Goal: Task Accomplishment & Management: Manage account settings

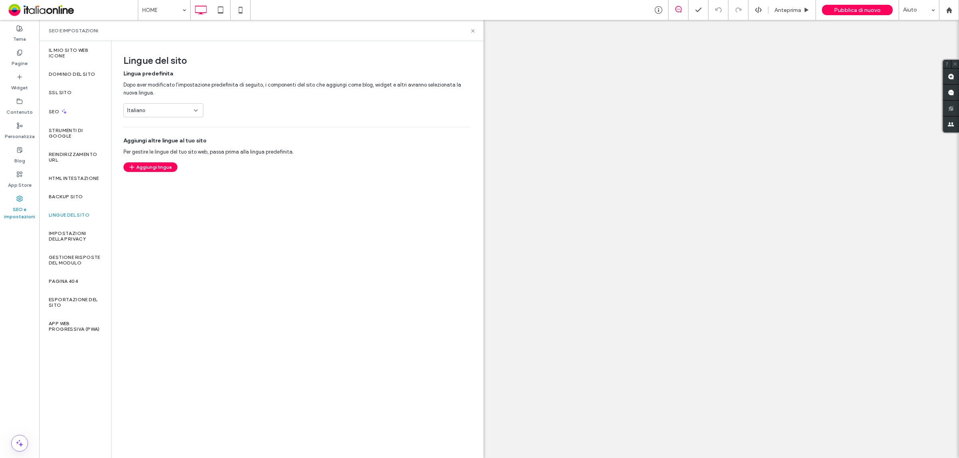
click at [168, 164] on button "Aggiungi lingua" at bounding box center [150, 168] width 54 height 10
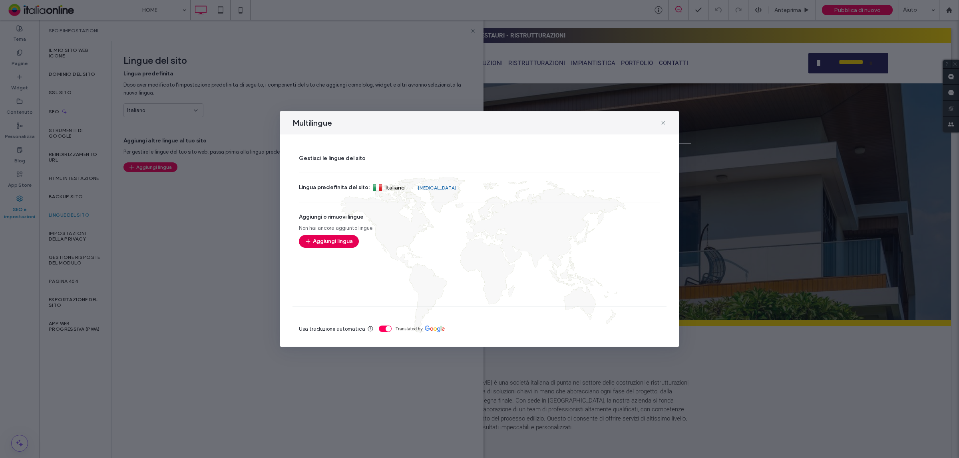
click at [342, 244] on button "Aggiungi lingua" at bounding box center [329, 241] width 60 height 13
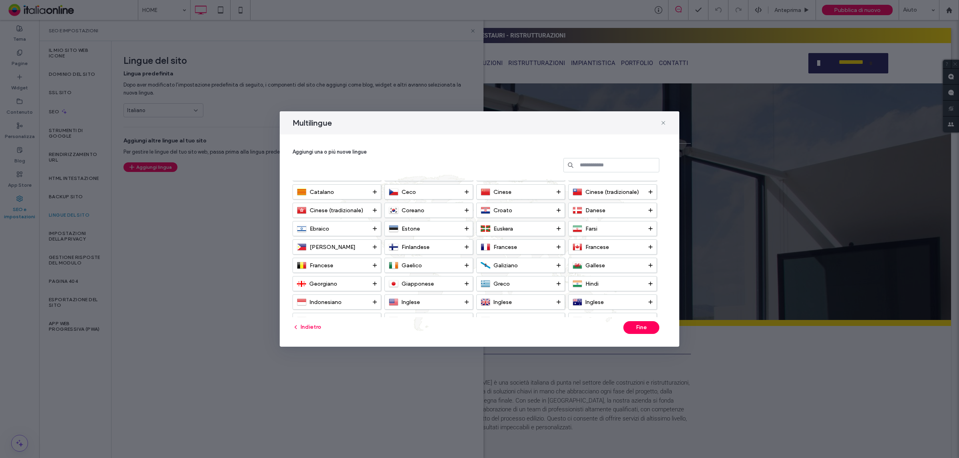
scroll to position [50, 0]
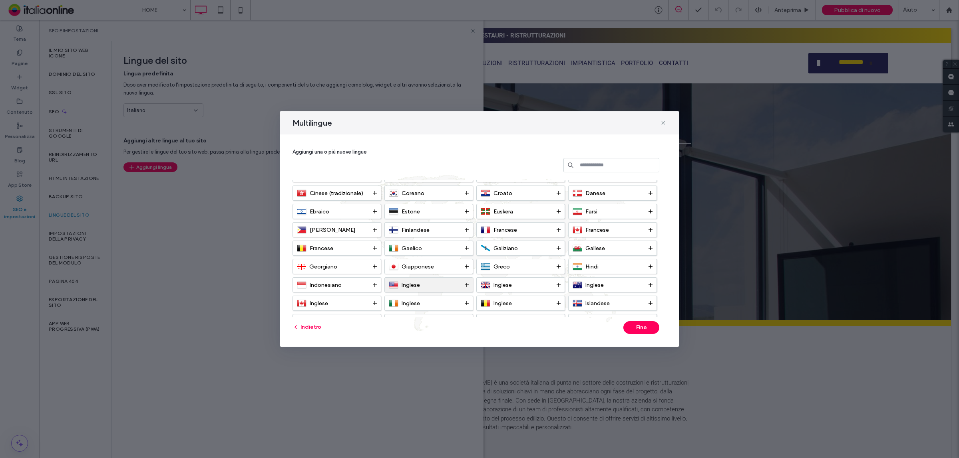
click at [413, 284] on span "Inglese" at bounding box center [410, 285] width 18 height 7
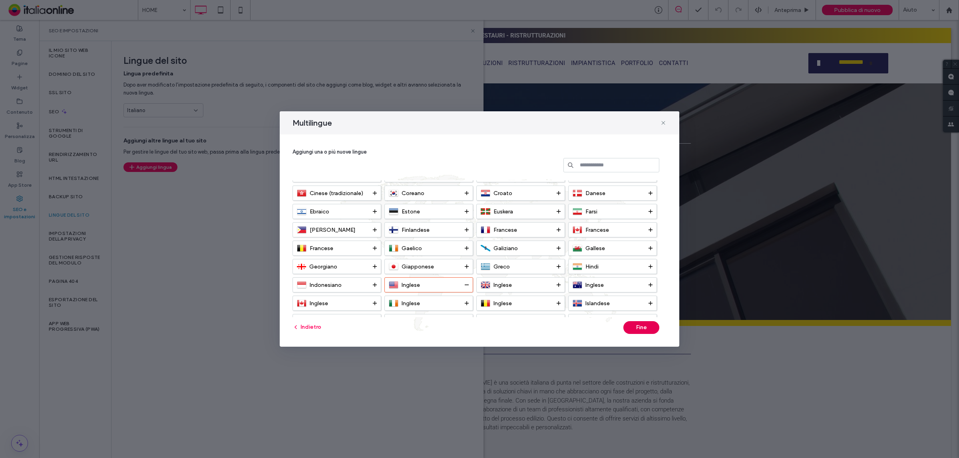
click at [636, 329] on button "Fine" at bounding box center [641, 328] width 36 height 13
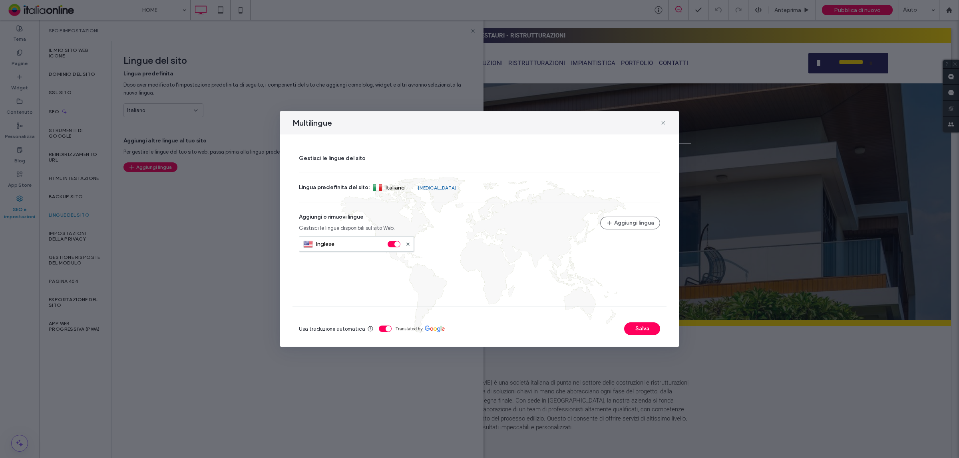
click at [379, 330] on div "toggle" at bounding box center [385, 329] width 13 height 6
click at [382, 330] on div "toggle" at bounding box center [385, 329] width 13 height 6
click at [626, 333] on button "Salva" at bounding box center [642, 329] width 36 height 13
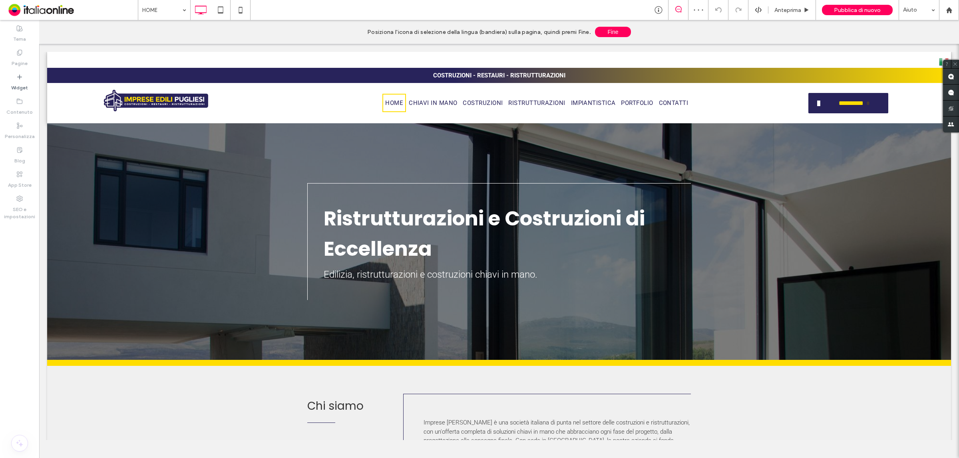
scroll to position [0, 0]
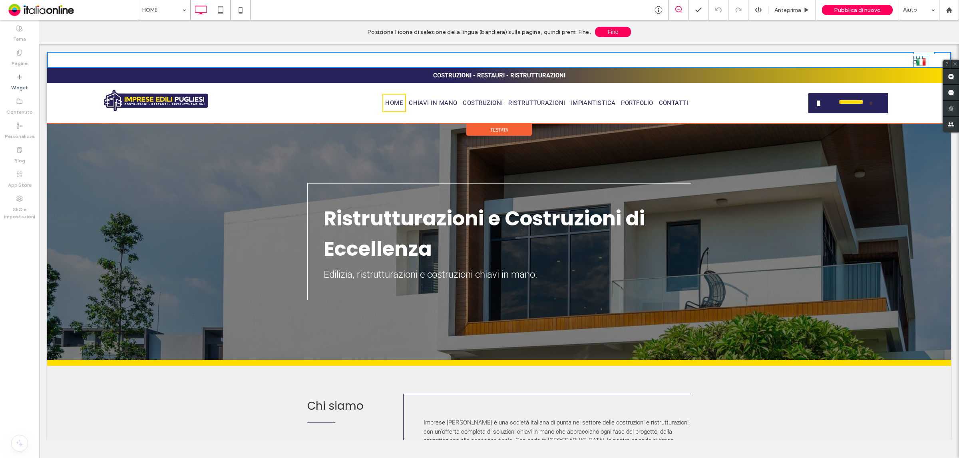
drag, startPoint x: 929, startPoint y: 62, endPoint x: 934, endPoint y: 120, distance: 57.7
click at [914, 59] on div "Italiano it English en L:2168" at bounding box center [920, 62] width 14 height 12
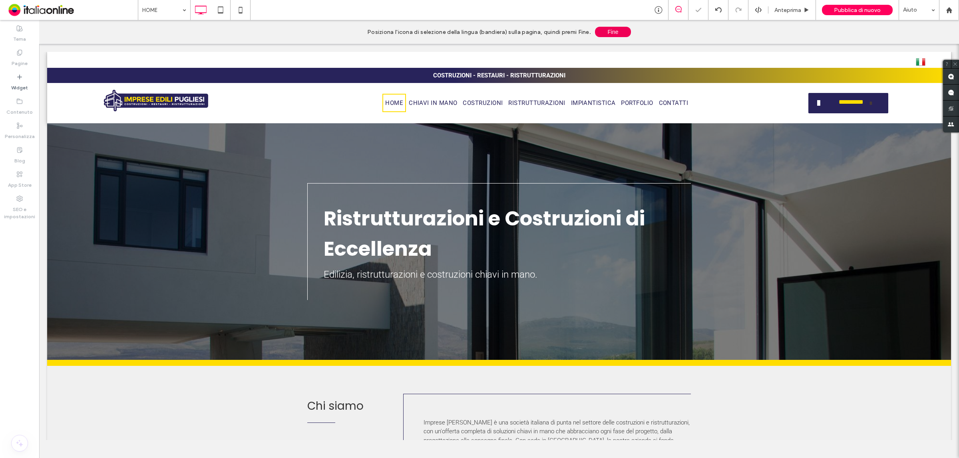
click at [621, 29] on button "Fine" at bounding box center [613, 32] width 36 height 10
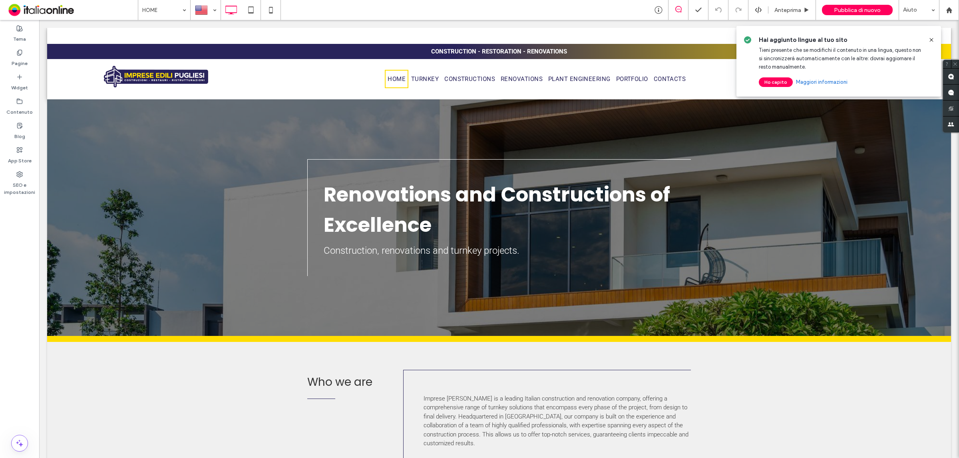
click at [779, 80] on button "Ho capito" at bounding box center [775, 82] width 34 height 10
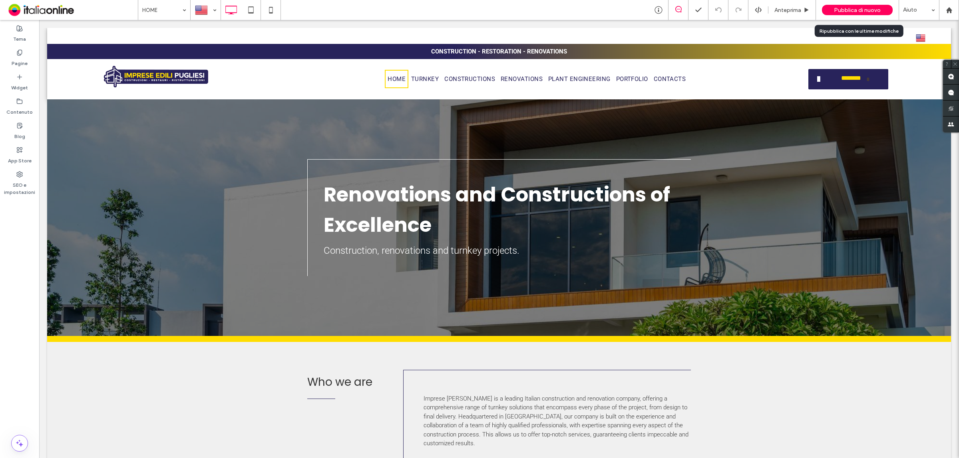
click at [848, 8] on span "Pubblica di nuovo" at bounding box center [857, 10] width 47 height 7
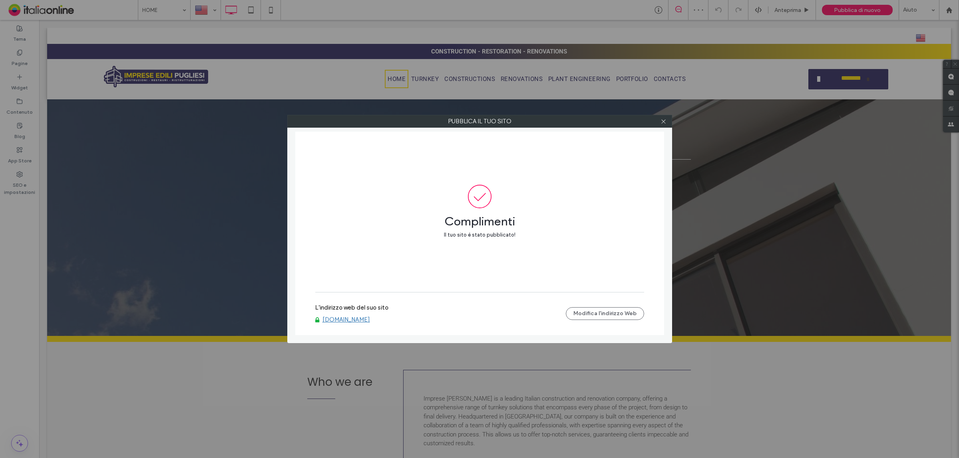
click at [364, 312] on label "L'indirizzo web del suo sito" at bounding box center [351, 310] width 73 height 12
click at [368, 323] on link "www.impreseedilipugliesi.com" at bounding box center [346, 319] width 48 height 7
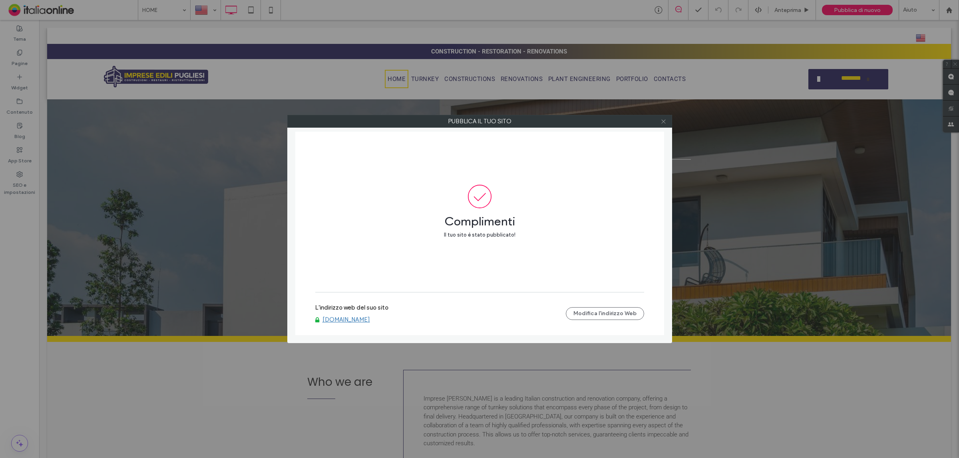
click at [661, 123] on icon at bounding box center [663, 122] width 6 height 6
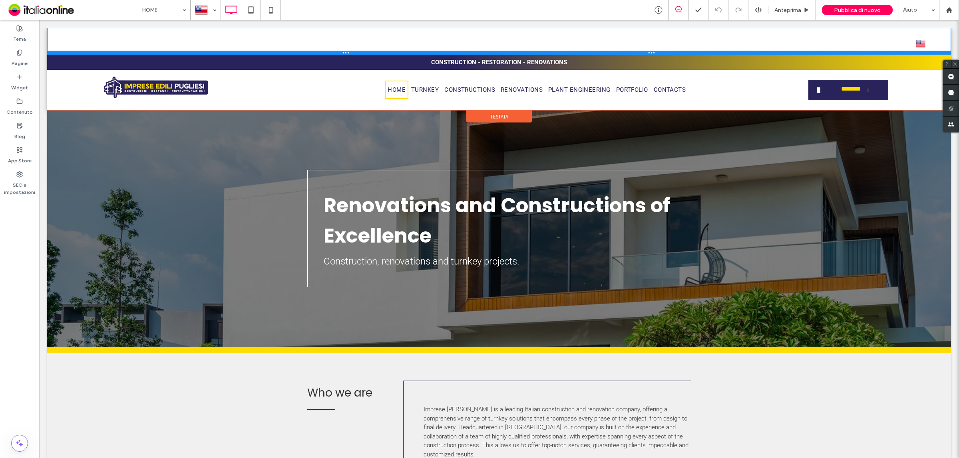
drag, startPoint x: 893, startPoint y: 42, endPoint x: 893, endPoint y: 53, distance: 10.8
click at [893, 53] on div at bounding box center [498, 53] width 903 height 4
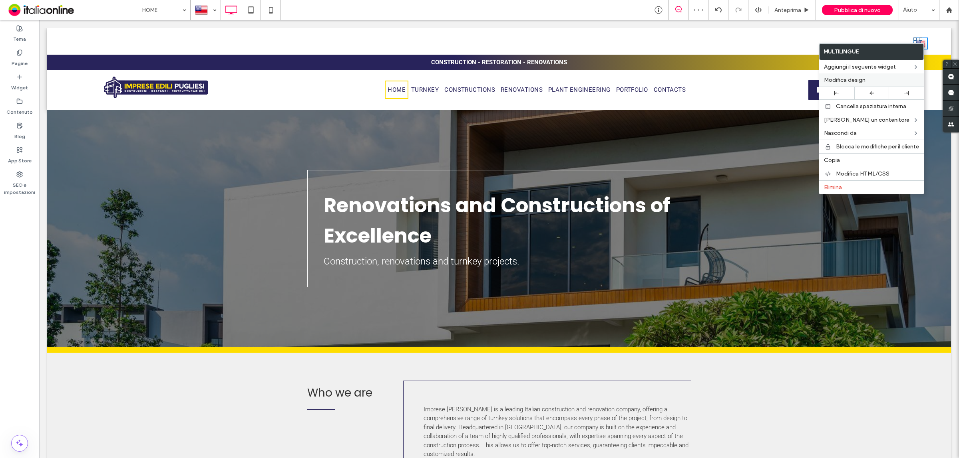
click at [875, 79] on label "Modifica design" at bounding box center [871, 80] width 95 height 7
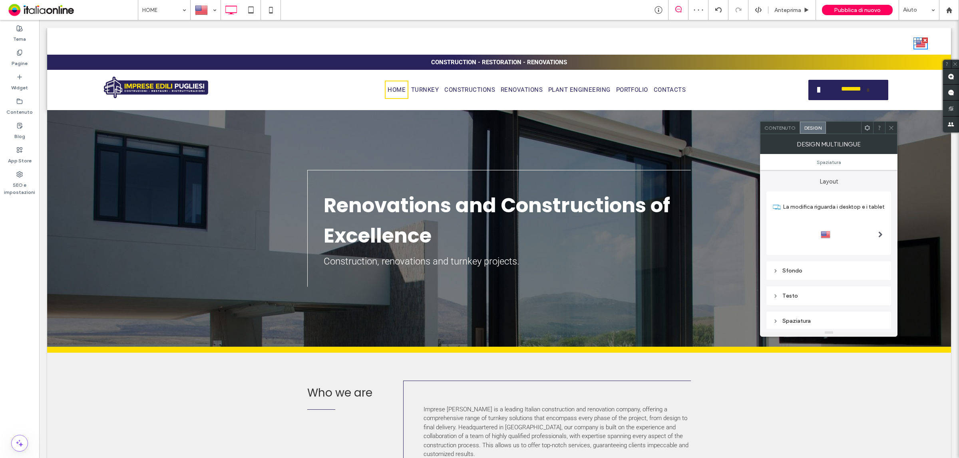
click at [855, 234] on div at bounding box center [828, 234] width 112 height 13
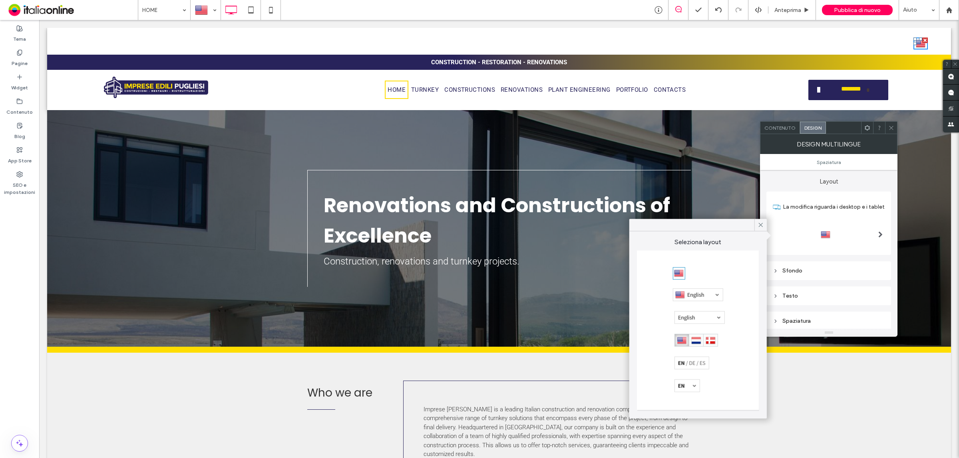
click at [706, 293] on div at bounding box center [698, 295] width 50 height 13
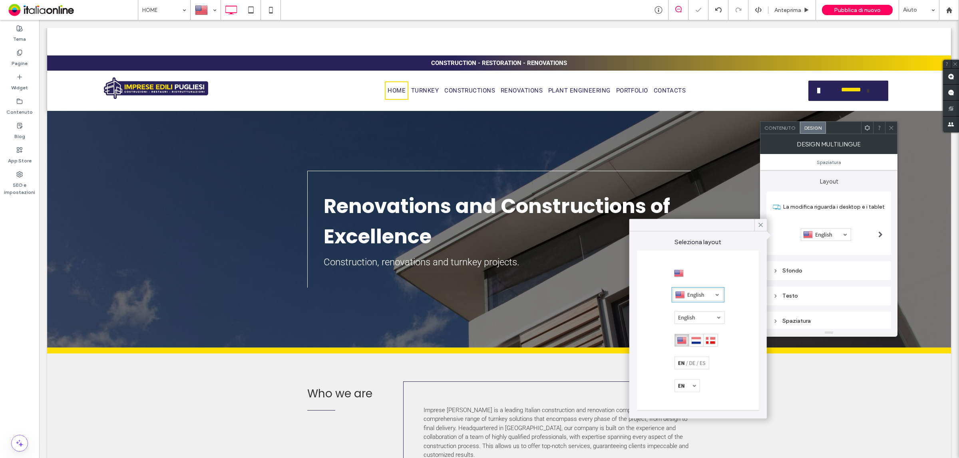
click at [892, 125] on icon at bounding box center [891, 128] width 6 height 6
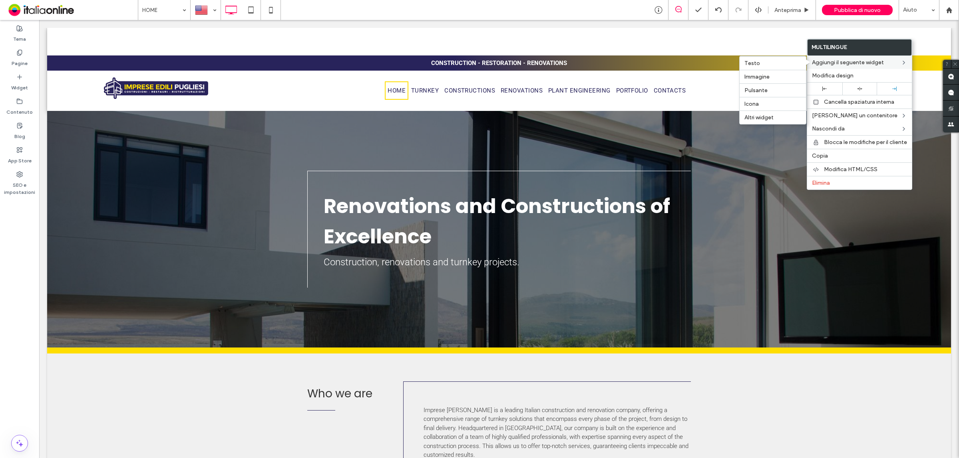
click at [859, 64] on span "Aggiungi il seguente widget" at bounding box center [848, 62] width 72 height 7
drag, startPoint x: 742, startPoint y: 44, endPoint x: 732, endPoint y: 43, distance: 10.4
click at [742, 44] on div "English en Italiano it Click To Paste" at bounding box center [498, 42] width 903 height 17
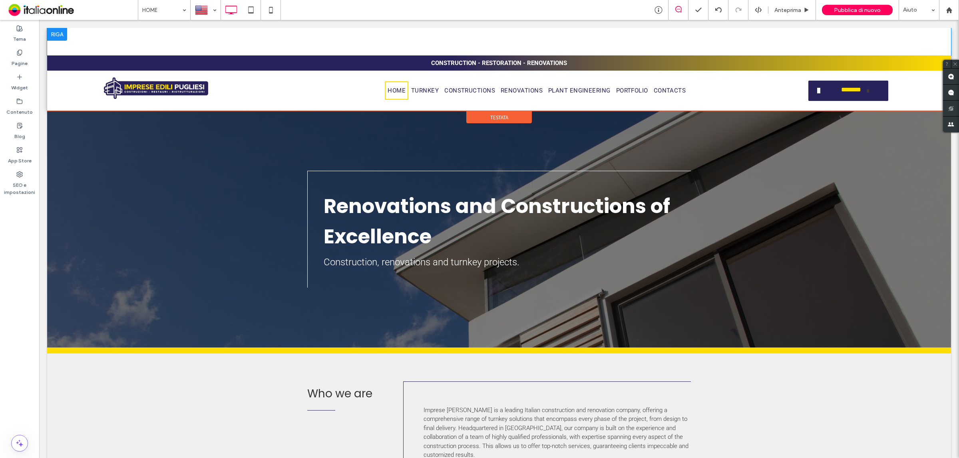
click at [907, 41] on img at bounding box center [912, 44] width 10 height 10
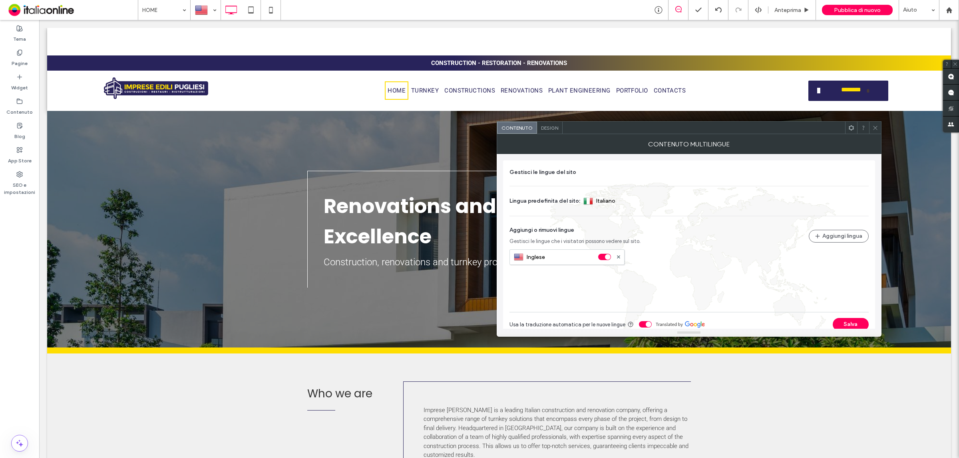
click at [545, 124] on div "Design" at bounding box center [550, 128] width 26 height 12
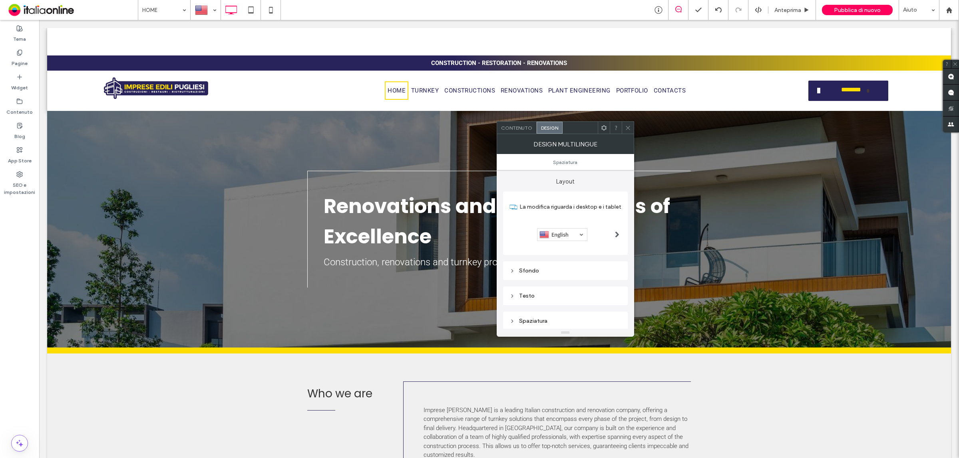
click at [575, 230] on div at bounding box center [562, 234] width 50 height 13
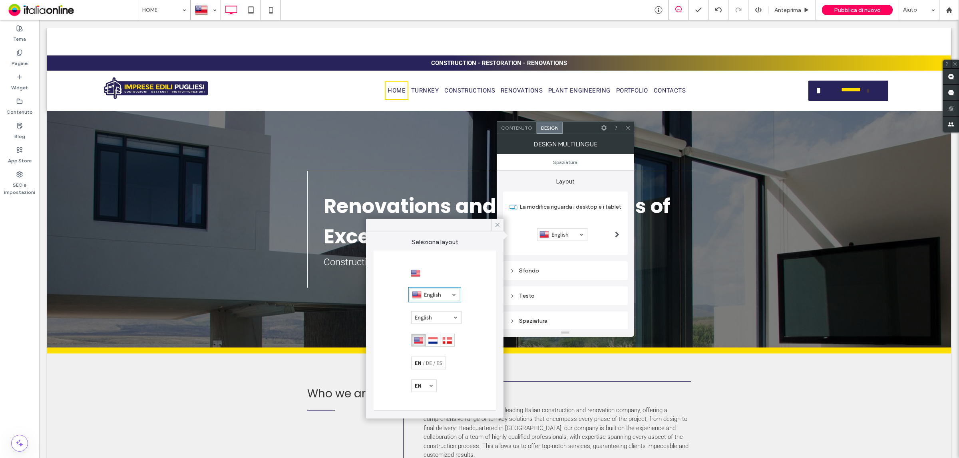
click at [438, 343] on div at bounding box center [433, 340] width 44 height 13
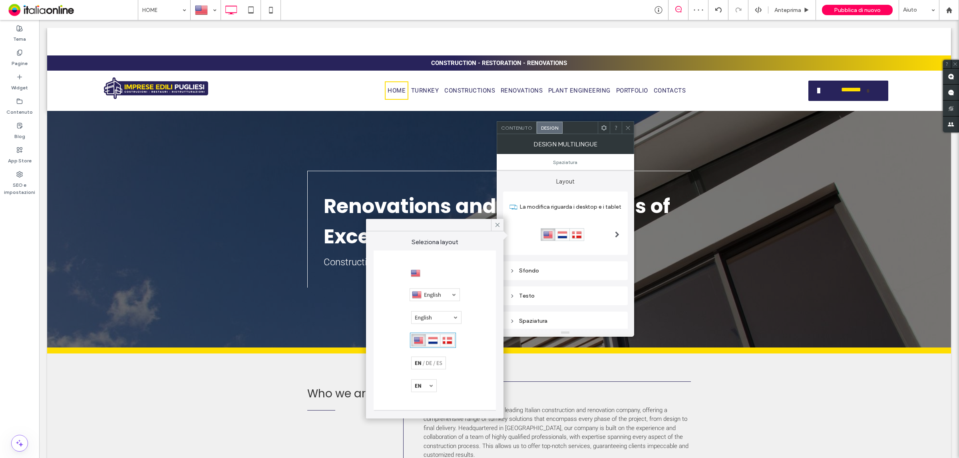
click at [420, 270] on div at bounding box center [416, 274] width 10 height 10
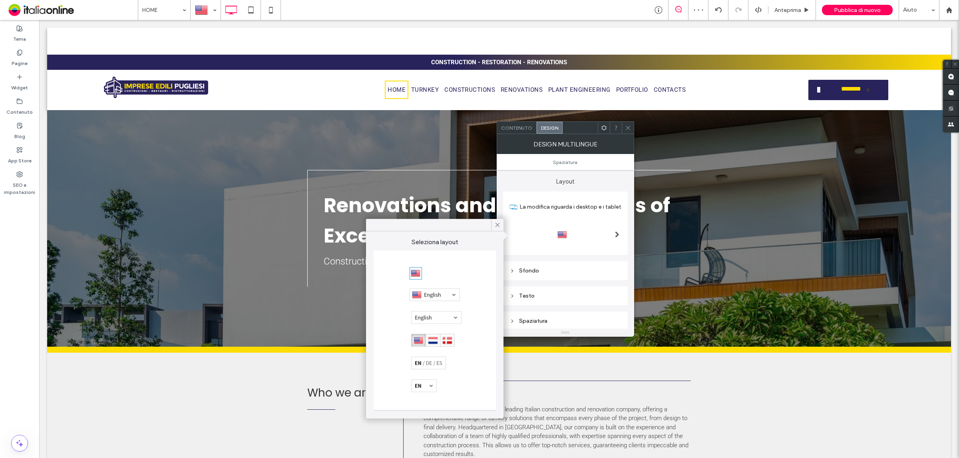
click at [632, 122] on div at bounding box center [627, 128] width 12 height 12
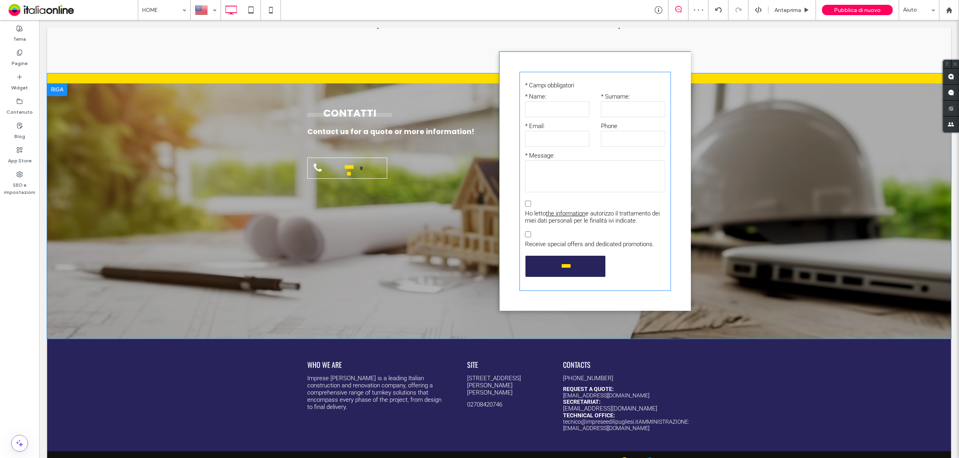
scroll to position [1347, 0]
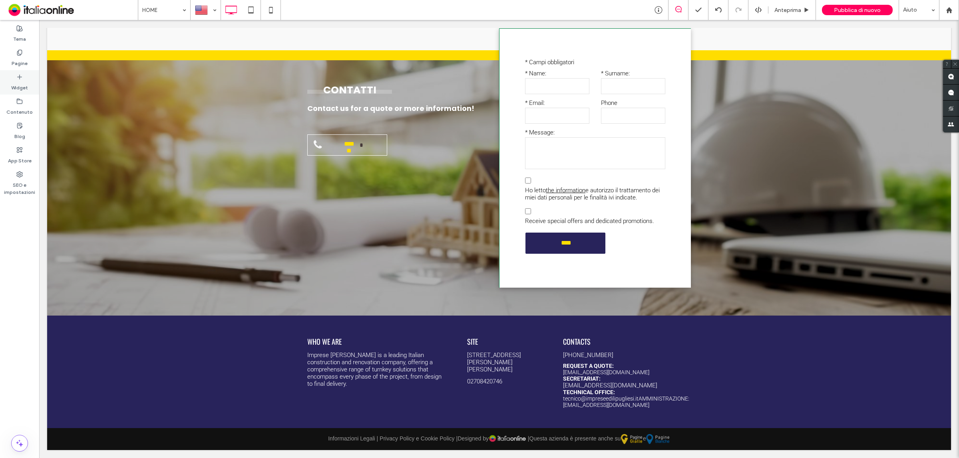
click at [23, 80] on label "Widget" at bounding box center [19, 85] width 17 height 11
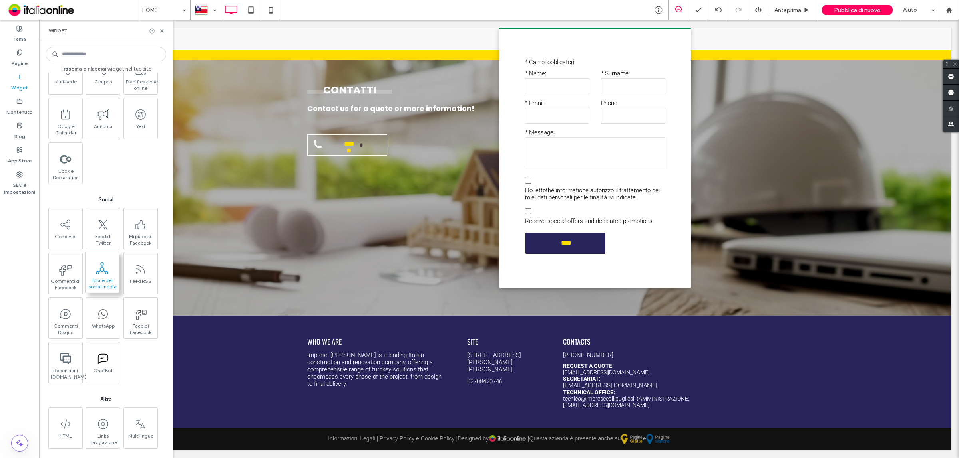
scroll to position [1155, 0]
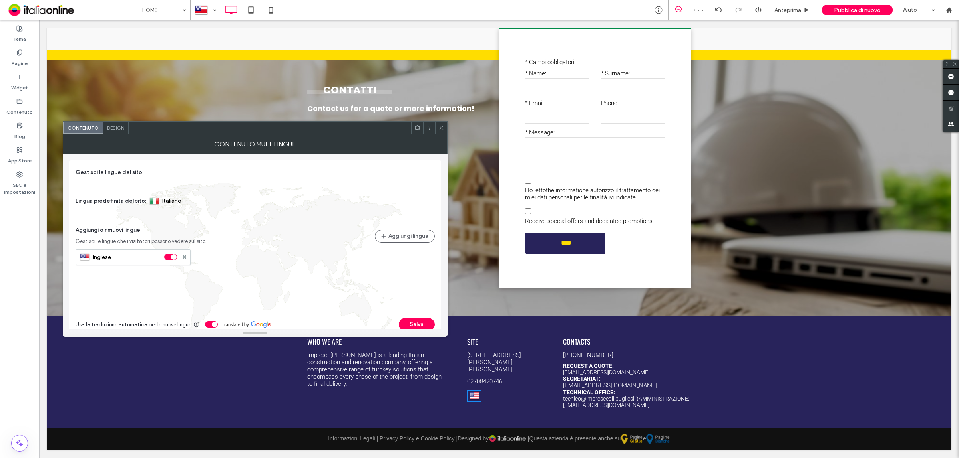
click at [120, 126] on span "Design" at bounding box center [115, 128] width 17 height 6
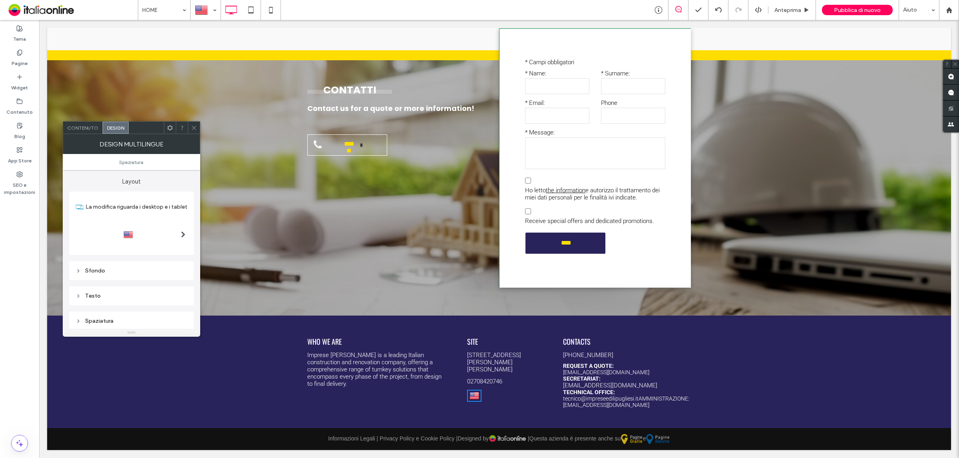
click at [125, 244] on div at bounding box center [131, 234] width 112 height 33
click at [131, 235] on div at bounding box center [128, 234] width 10 height 13
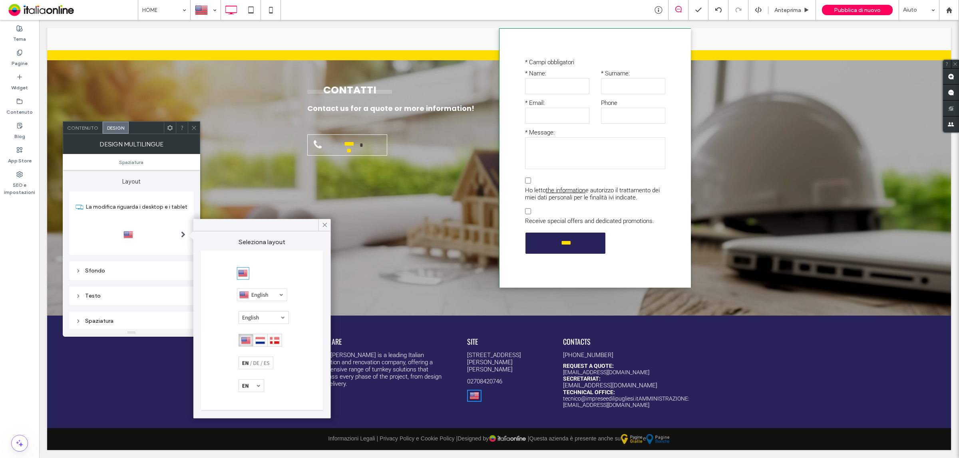
click at [257, 340] on div at bounding box center [260, 340] width 44 height 13
click at [194, 129] on icon at bounding box center [194, 128] width 6 height 6
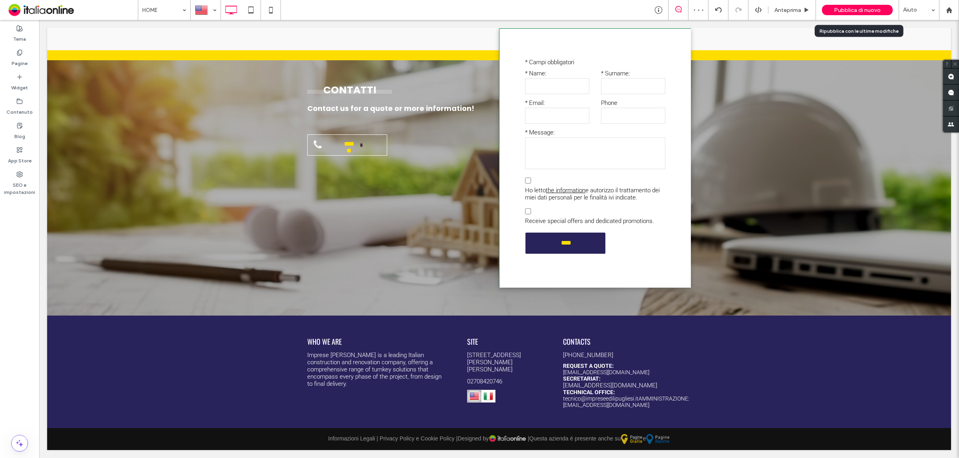
click at [860, 8] on span "Pubblica di nuovo" at bounding box center [857, 10] width 47 height 7
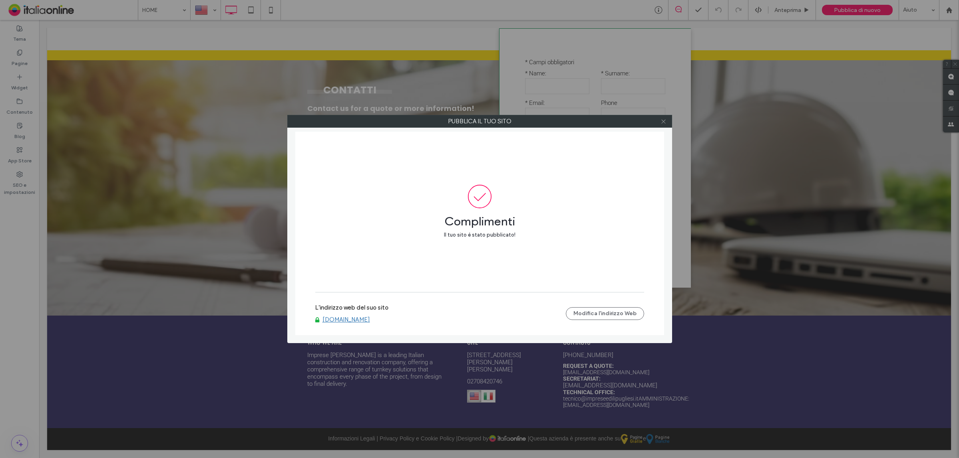
click at [663, 122] on icon at bounding box center [663, 122] width 6 height 6
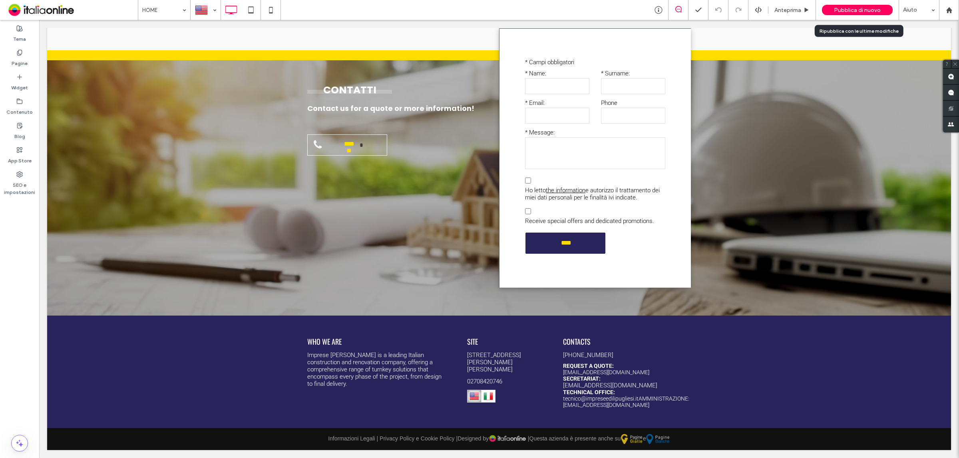
click at [865, 8] on span "Pubblica di nuovo" at bounding box center [857, 10] width 47 height 7
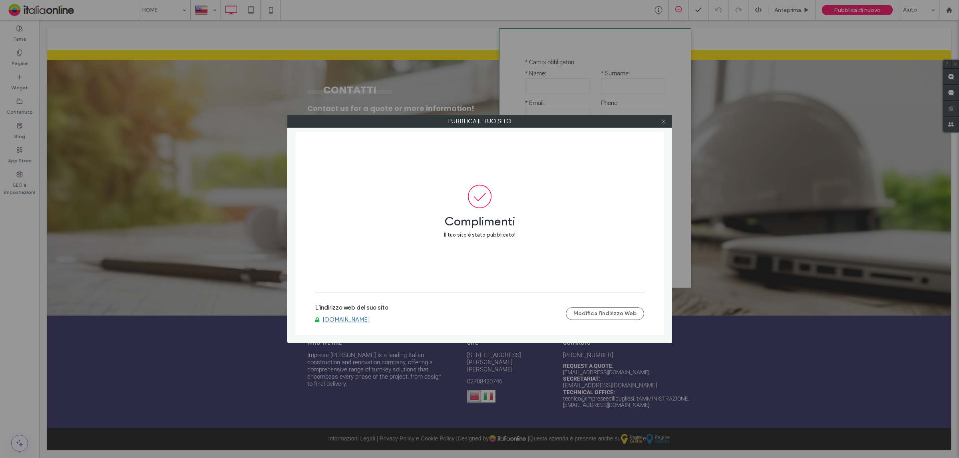
click at [661, 120] on icon at bounding box center [663, 122] width 6 height 6
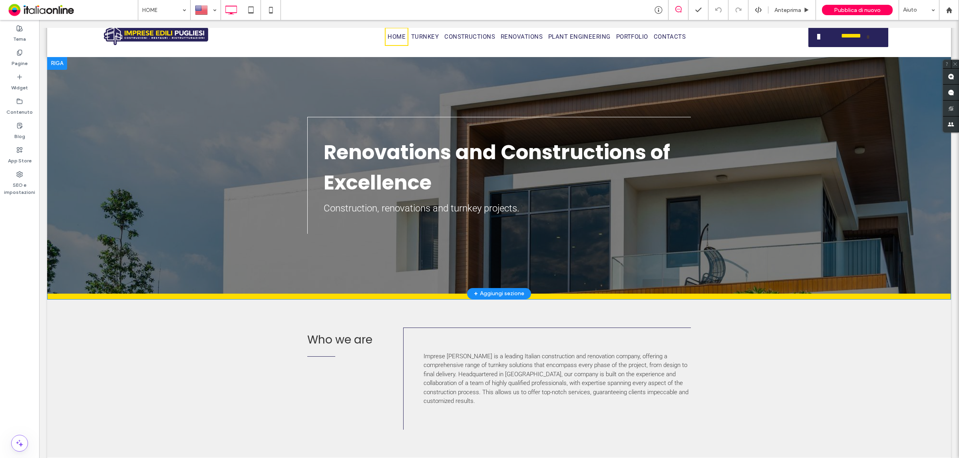
scroll to position [0, 0]
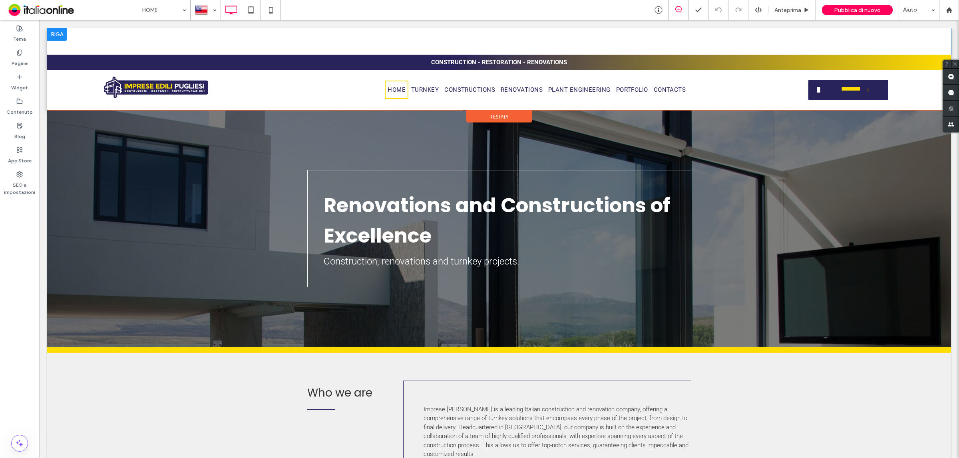
click at [914, 37] on div "English en Italiano it Click To Paste" at bounding box center [498, 42] width 903 height 16
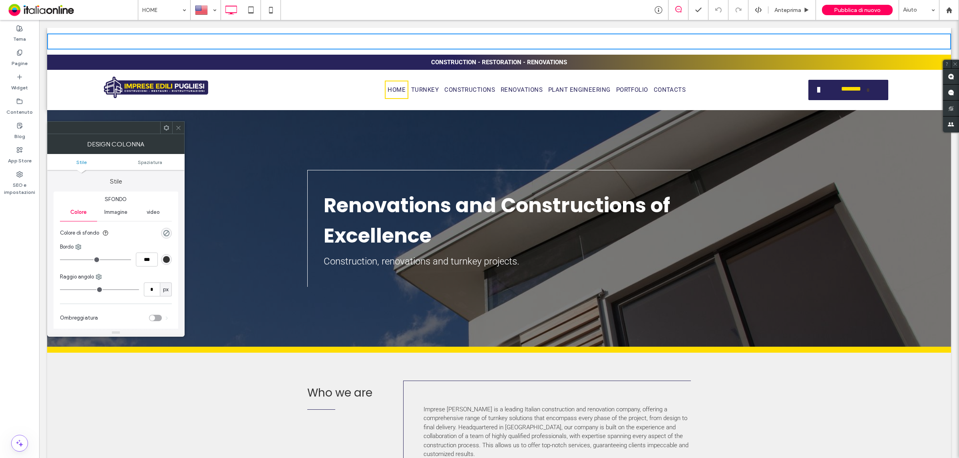
click at [180, 127] on icon at bounding box center [178, 128] width 6 height 6
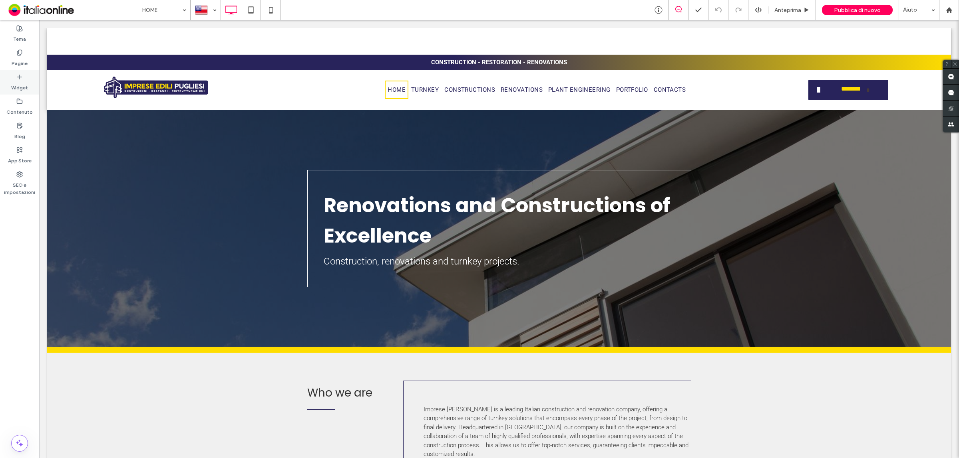
click at [17, 82] on label "Widget" at bounding box center [19, 85] width 17 height 11
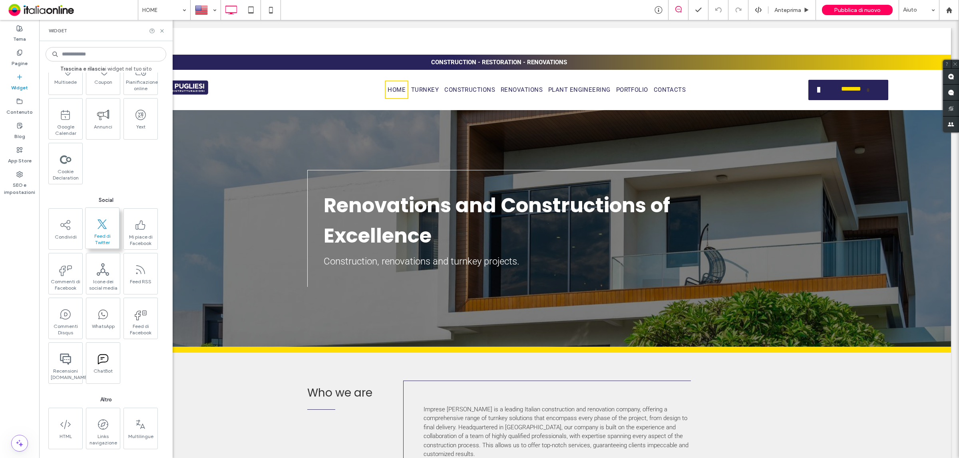
scroll to position [1155, 0]
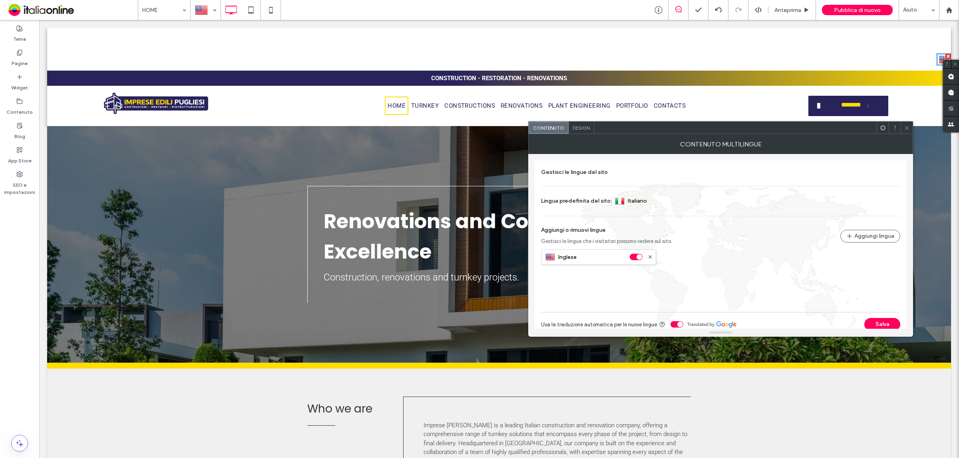
click at [903, 126] on icon at bounding box center [906, 128] width 6 height 6
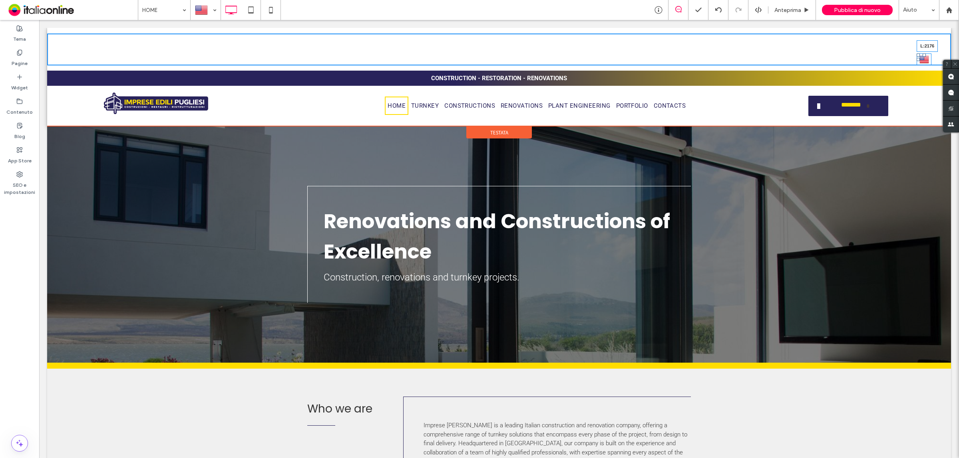
drag, startPoint x: 931, startPoint y: 60, endPoint x: 935, endPoint y: 101, distance: 41.3
click at [919, 60] on div at bounding box center [917, 59] width 3 height 3
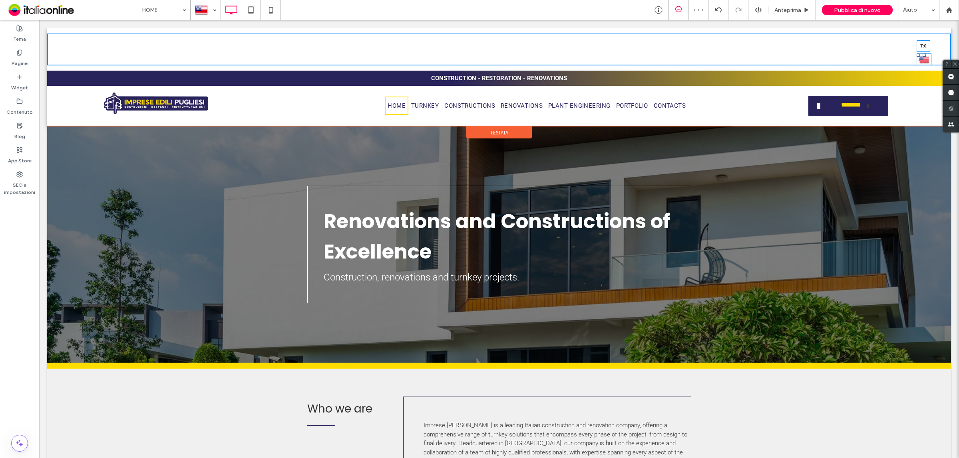
drag, startPoint x: 923, startPoint y: 54, endPoint x: 917, endPoint y: 45, distance: 11.2
click at [917, 45] on div "English en Italiano it Click To Paste English en Italiano it T:0" at bounding box center [498, 50] width 903 height 32
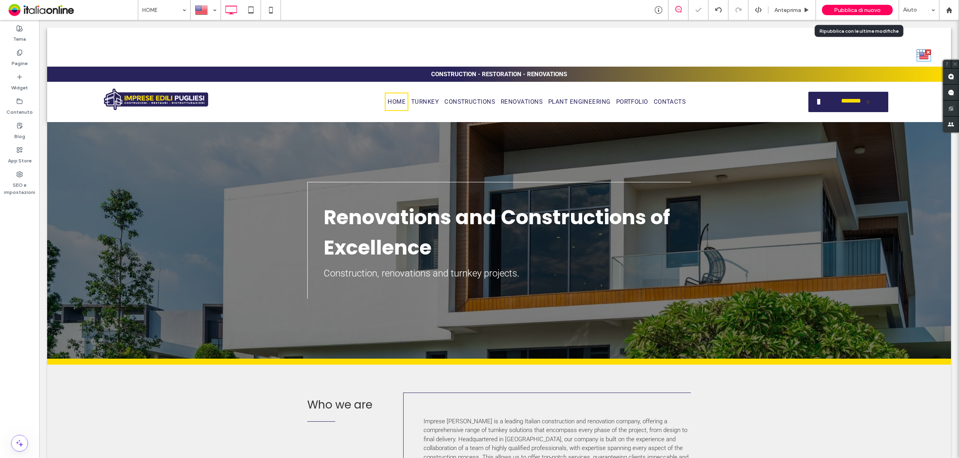
click at [857, 12] on span "Pubblica di nuovo" at bounding box center [857, 10] width 47 height 7
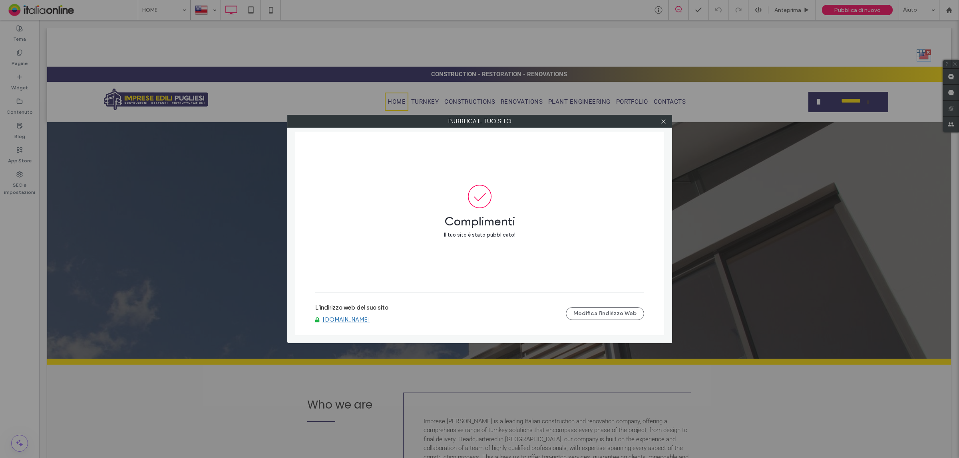
click at [370, 322] on link "www.impreseedilipugliesi.com" at bounding box center [346, 319] width 48 height 7
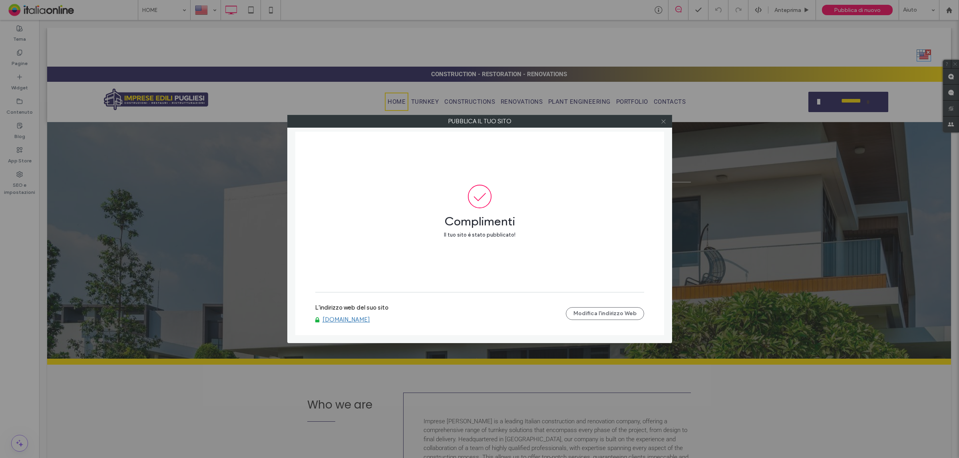
click at [665, 123] on icon at bounding box center [663, 122] width 6 height 6
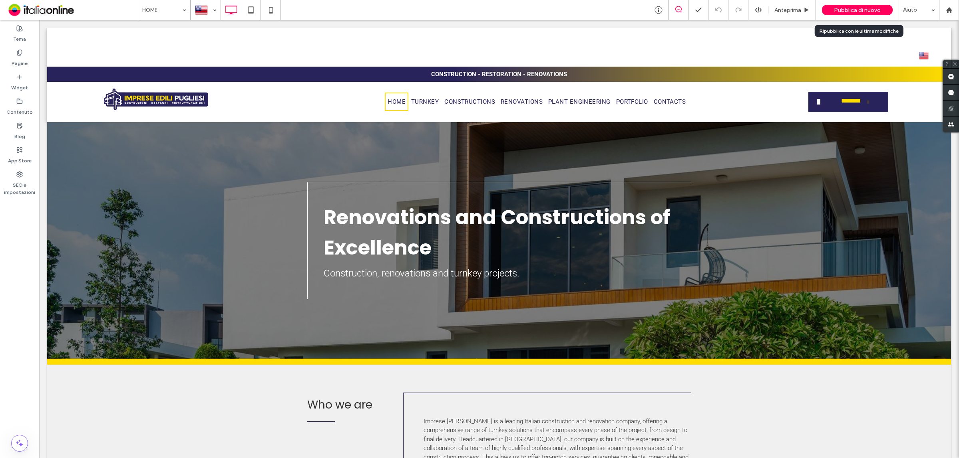
click at [833, 13] on div "Pubblica di nuovo" at bounding box center [857, 10] width 71 height 10
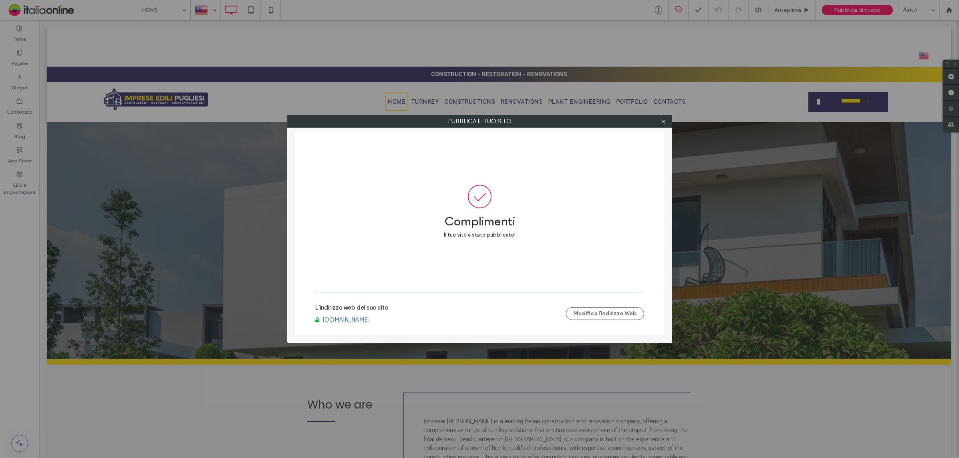
drag, startPoint x: 383, startPoint y: 314, endPoint x: 379, endPoint y: 321, distance: 8.0
click at [383, 314] on label "L'indirizzo web del suo sito" at bounding box center [351, 310] width 73 height 12
click at [370, 322] on link "www.impreseedilipugliesi.com" at bounding box center [346, 319] width 48 height 7
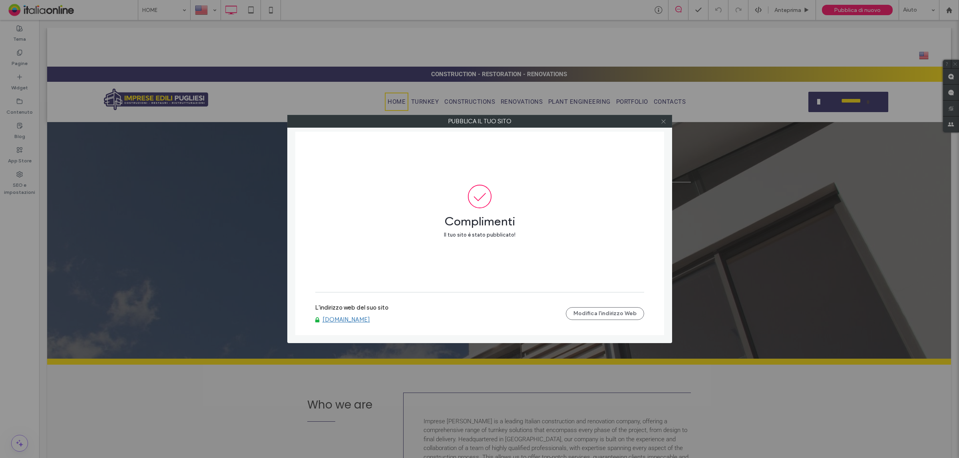
click at [660, 122] on icon at bounding box center [663, 122] width 6 height 6
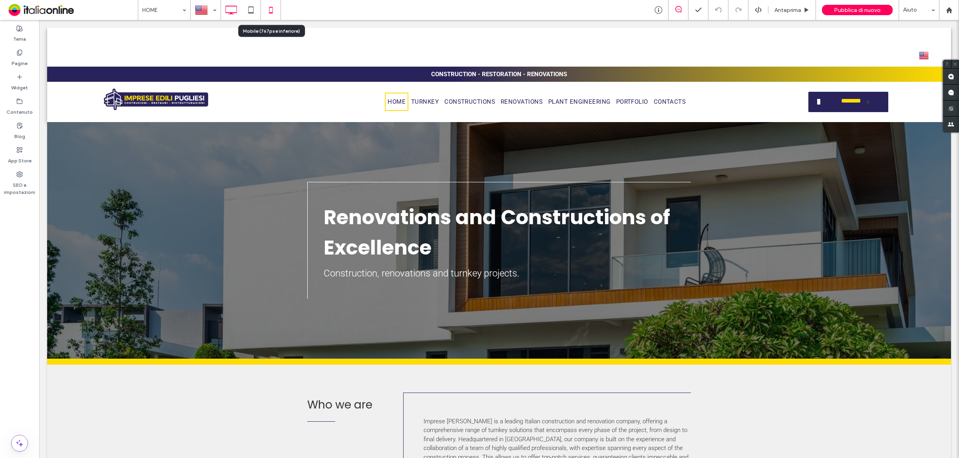
click at [274, 14] on icon at bounding box center [271, 10] width 16 height 16
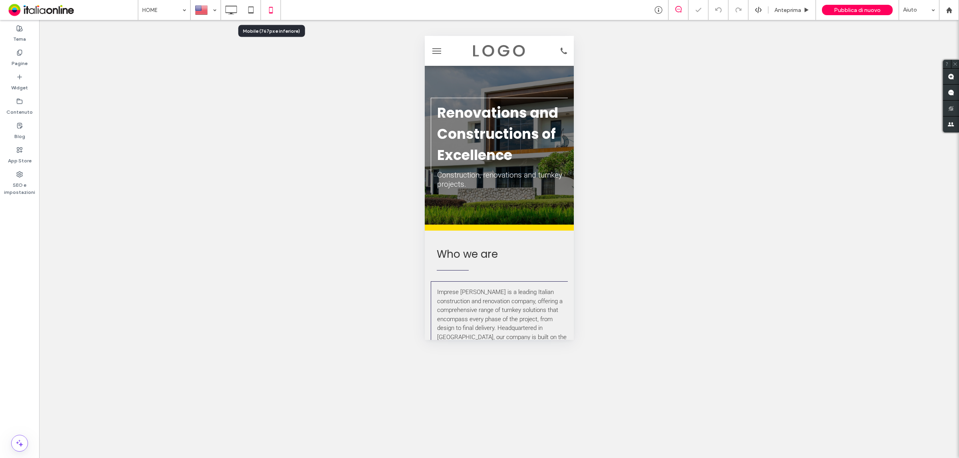
scroll to position [0, 0]
click at [491, 44] on div at bounding box center [498, 51] width 99 height 22
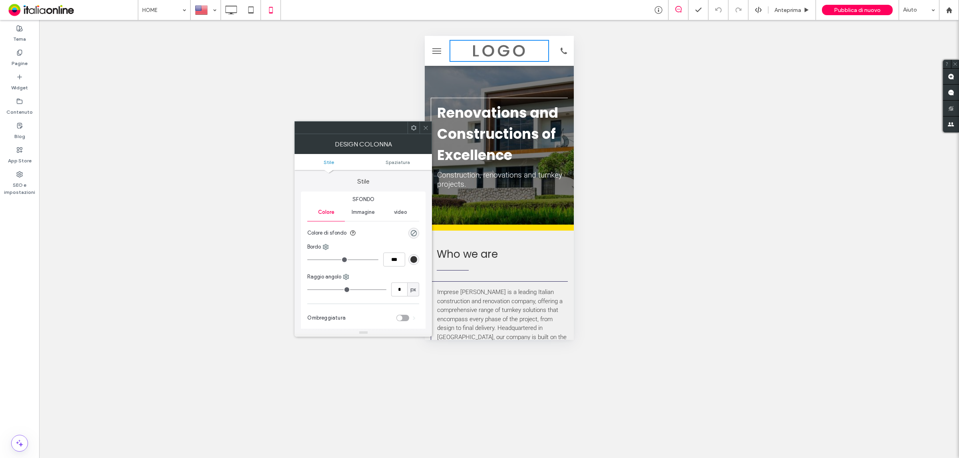
click at [505, 50] on img at bounding box center [498, 51] width 52 height 12
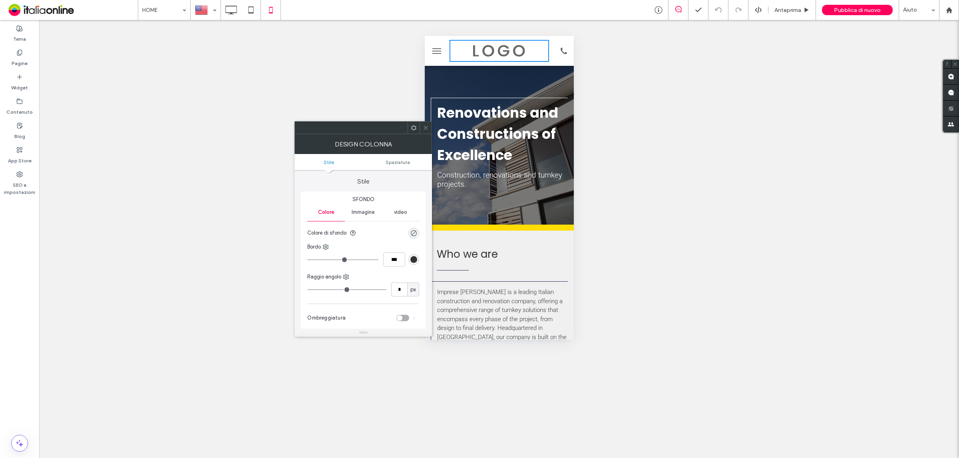
click at [496, 57] on div at bounding box center [498, 51] width 99 height 22
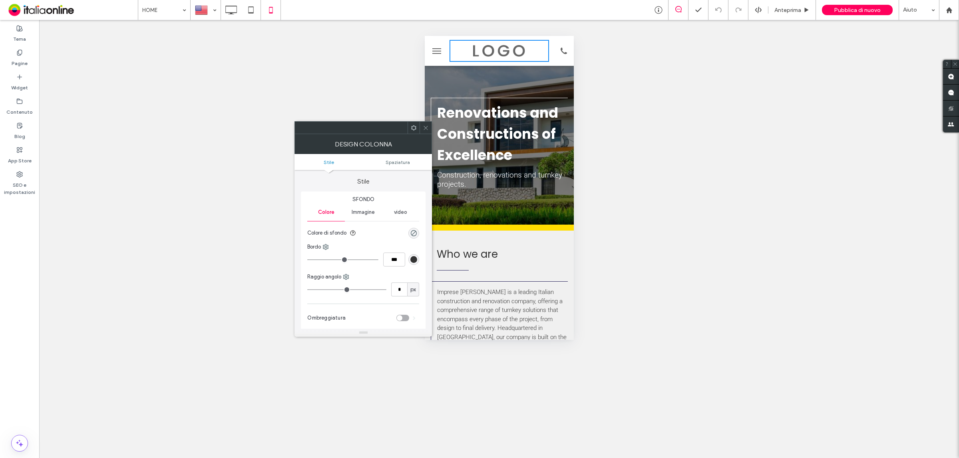
drag, startPoint x: 428, startPoint y: 126, endPoint x: 18, endPoint y: 72, distance: 412.9
click at [428, 126] on icon at bounding box center [426, 128] width 6 height 6
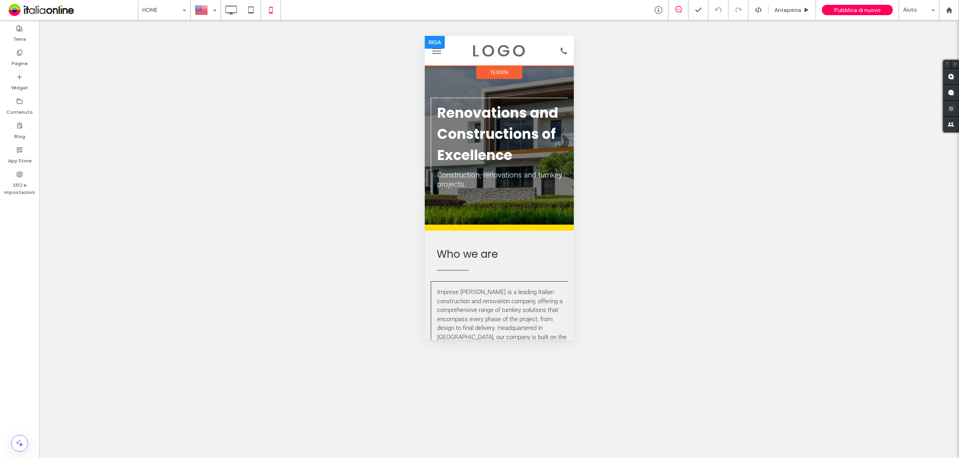
click at [481, 42] on div at bounding box center [498, 51] width 99 height 22
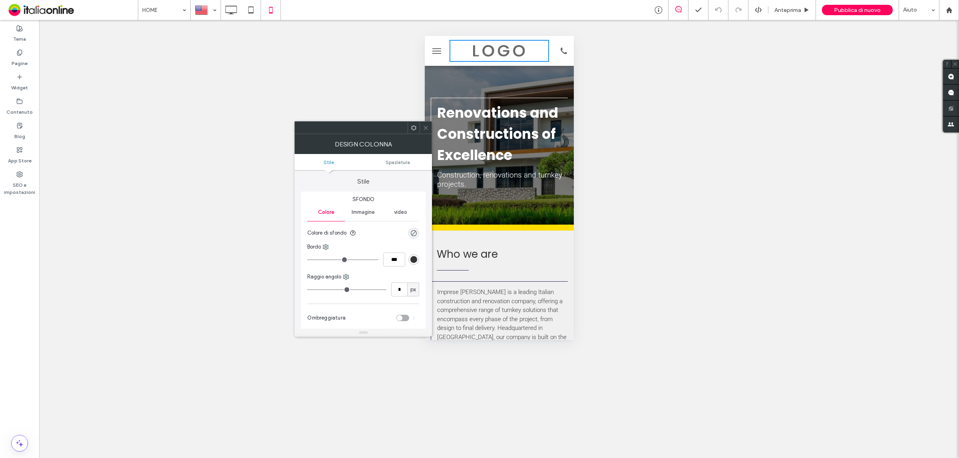
drag, startPoint x: 427, startPoint y: 126, endPoint x: 9, endPoint y: 84, distance: 420.7
click at [427, 126] on icon at bounding box center [426, 128] width 6 height 6
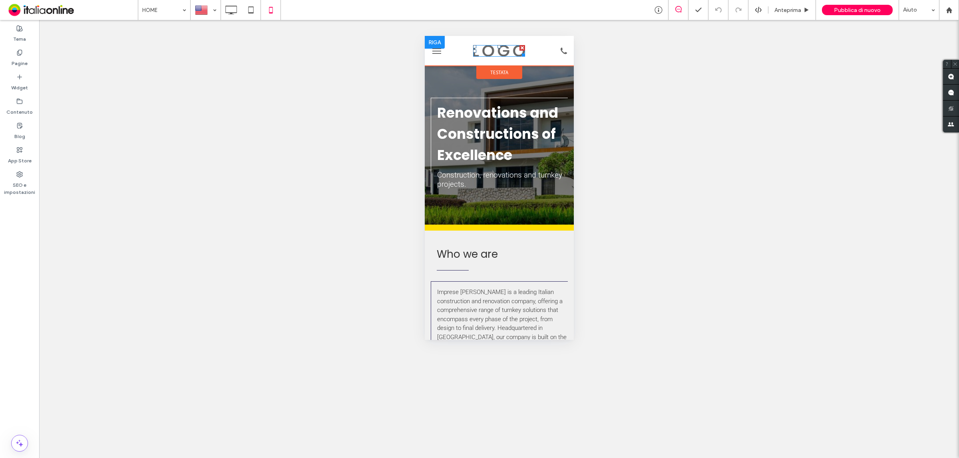
click at [487, 49] on img at bounding box center [498, 51] width 52 height 12
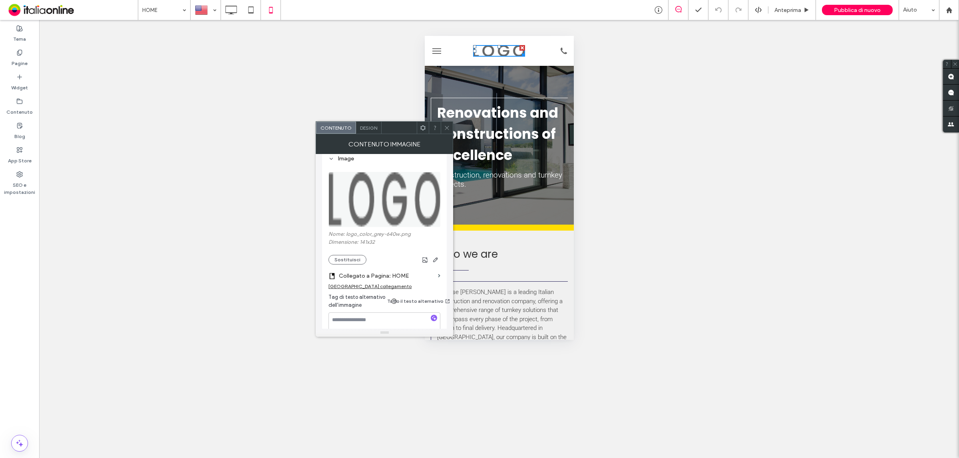
scroll to position [150, 0]
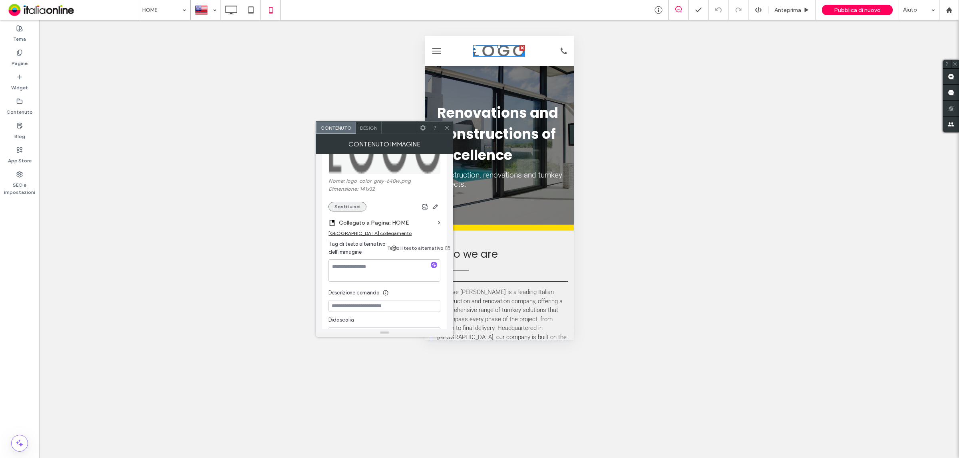
click at [357, 210] on button "Sostituisci" at bounding box center [347, 207] width 38 height 10
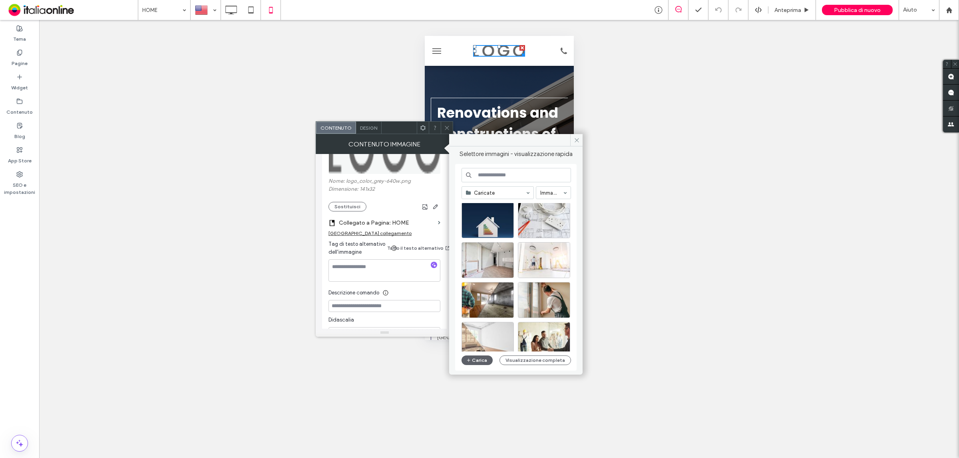
scroll to position [0, 0]
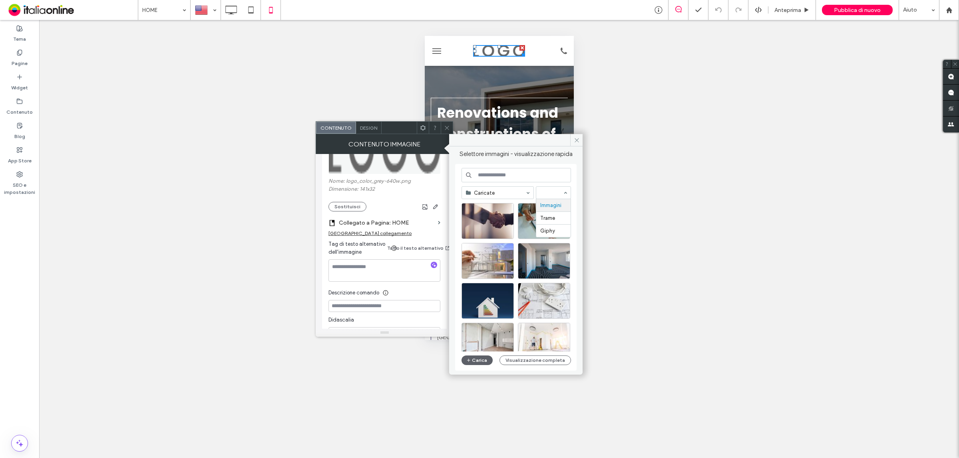
click at [516, 174] on input at bounding box center [515, 175] width 109 height 14
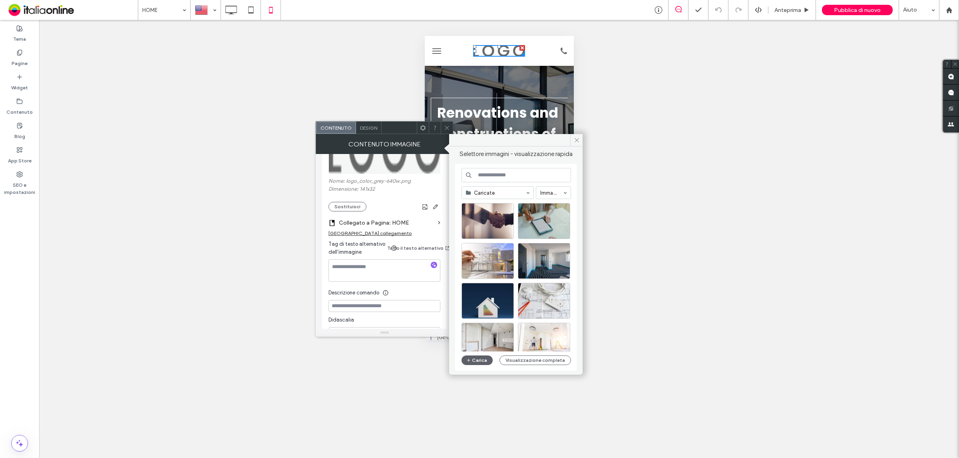
drag, startPoint x: 445, startPoint y: 127, endPoint x: 32, endPoint y: 77, distance: 415.2
click at [445, 127] on icon at bounding box center [447, 128] width 6 height 6
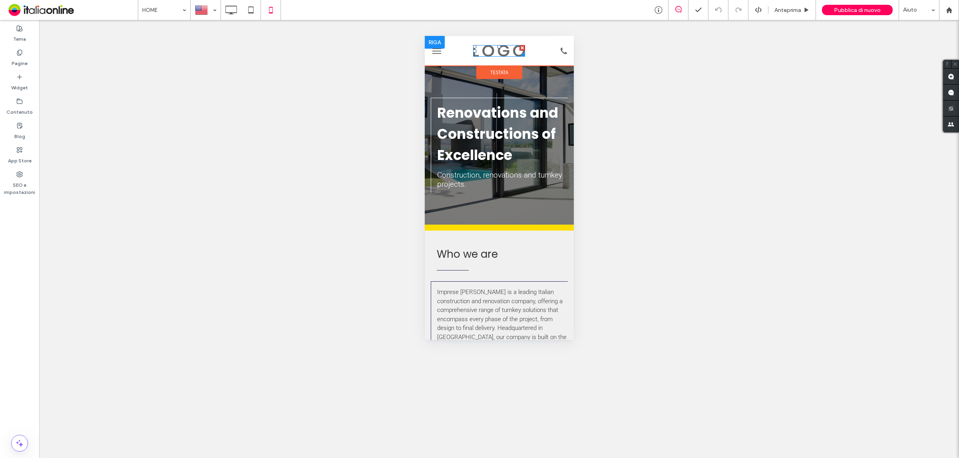
click at [505, 50] on img at bounding box center [498, 51] width 52 height 12
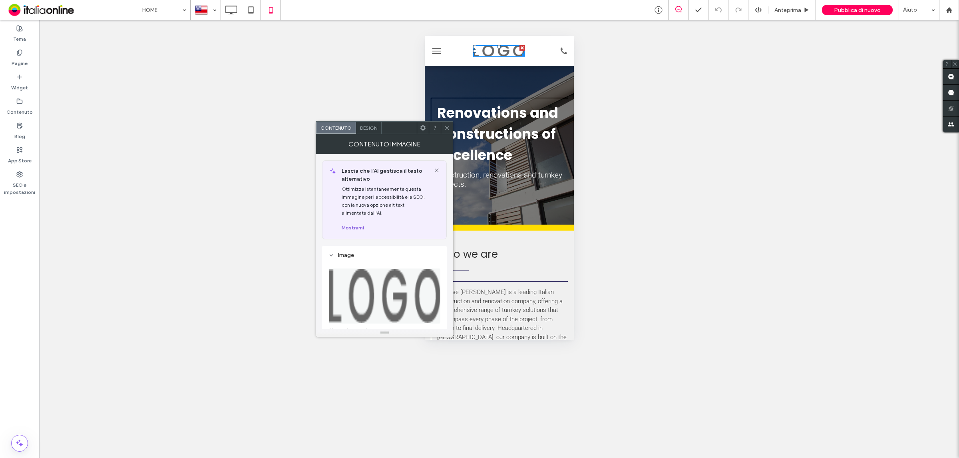
click at [359, 230] on button "Mostrami" at bounding box center [352, 228] width 22 height 10
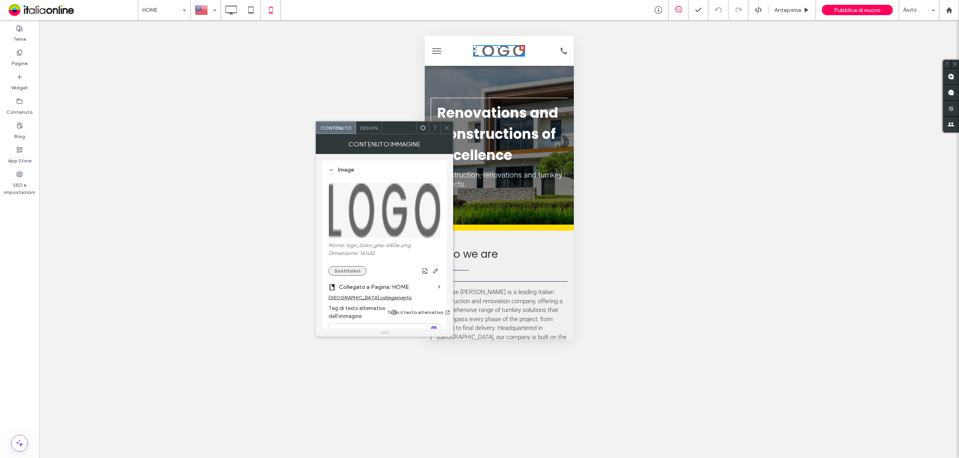
click at [345, 273] on button "Sostituisci" at bounding box center [347, 271] width 38 height 10
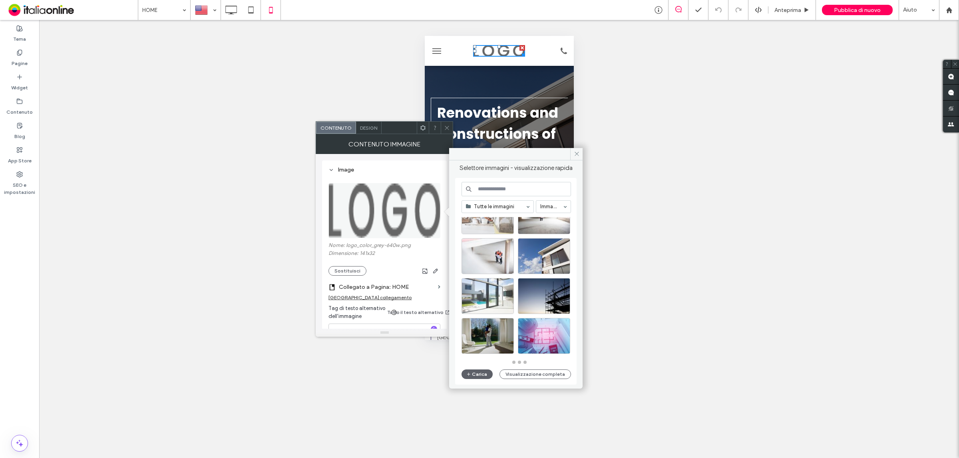
scroll to position [350, 0]
click at [576, 157] on icon at bounding box center [577, 154] width 6 height 6
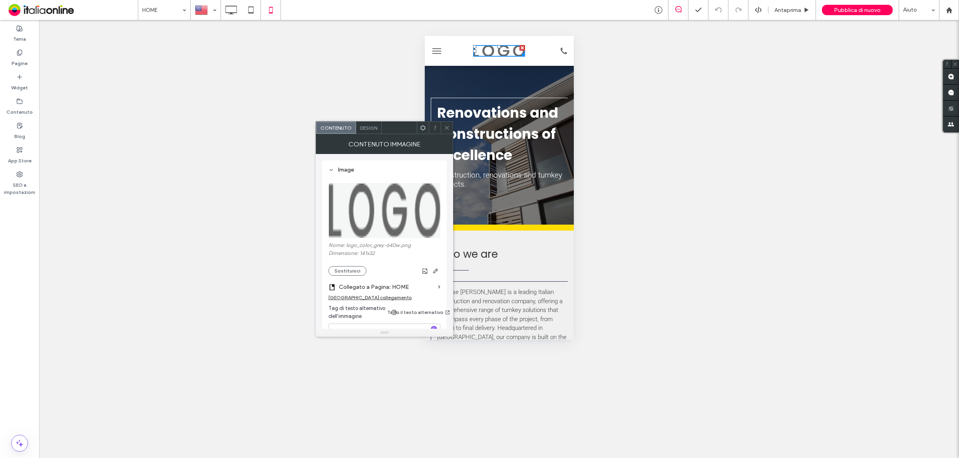
click at [445, 130] on icon at bounding box center [447, 128] width 6 height 6
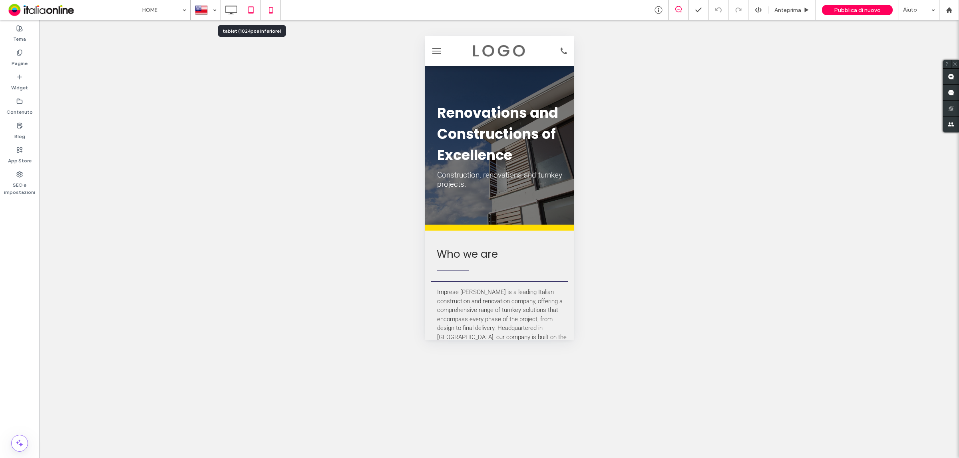
click at [250, 13] on icon at bounding box center [251, 10] width 16 height 16
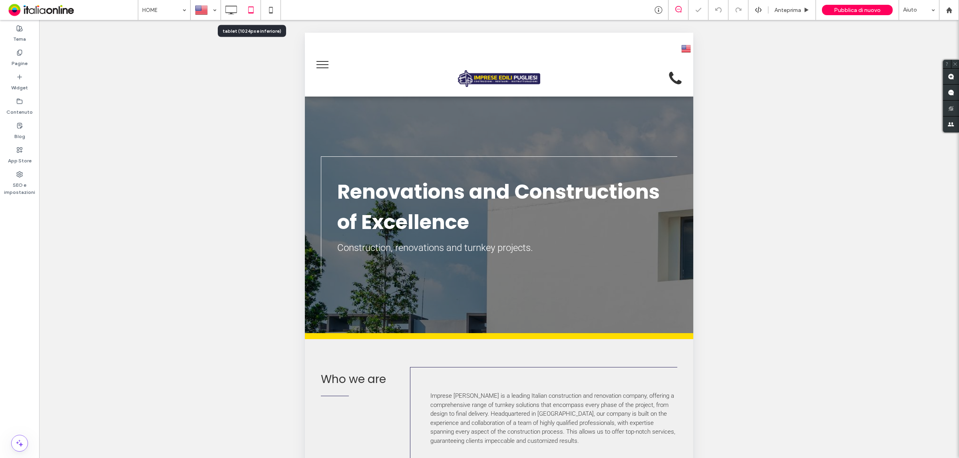
scroll to position [0, 0]
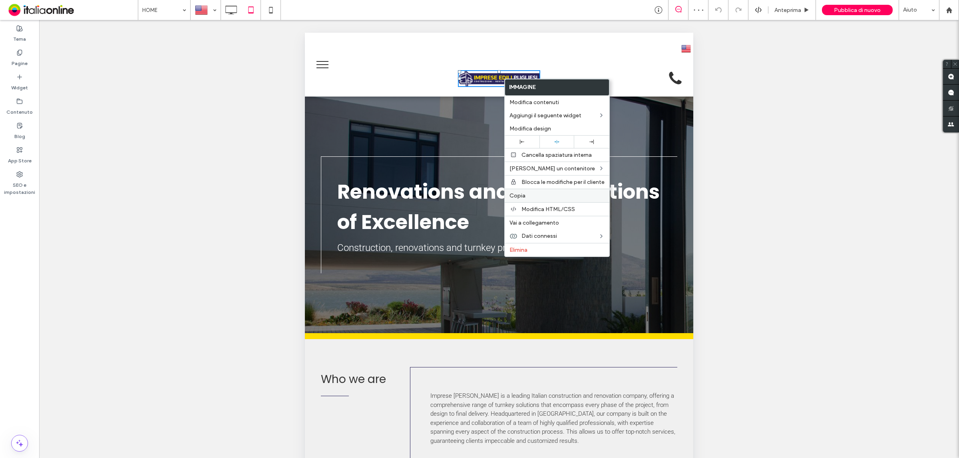
click at [542, 198] on label "Copia" at bounding box center [556, 196] width 95 height 7
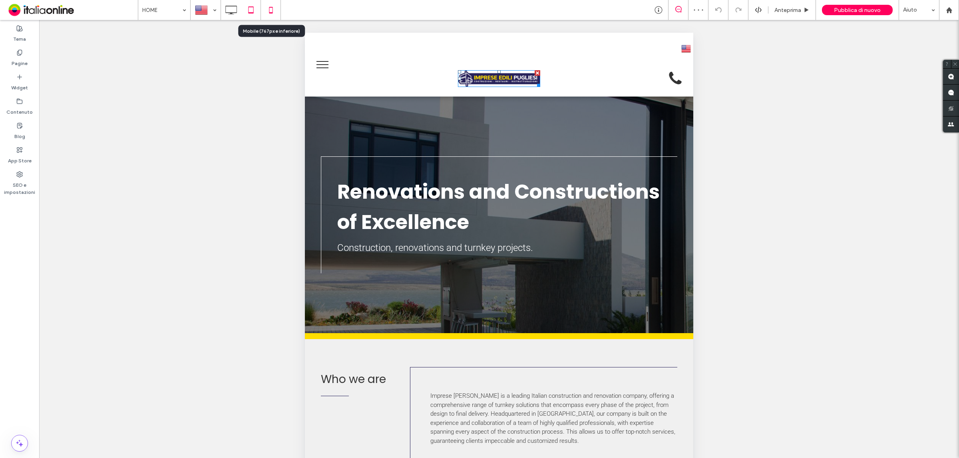
click at [268, 9] on icon at bounding box center [271, 10] width 16 height 16
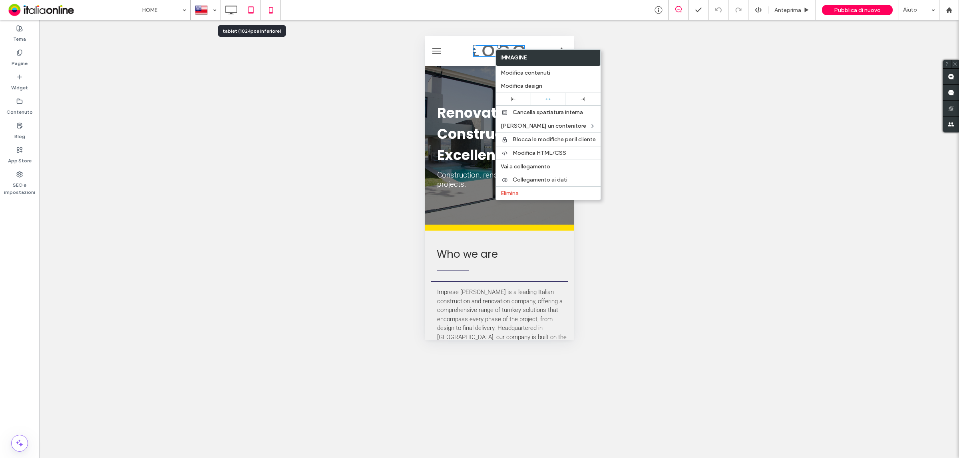
click at [252, 11] on icon at bounding box center [251, 10] width 16 height 16
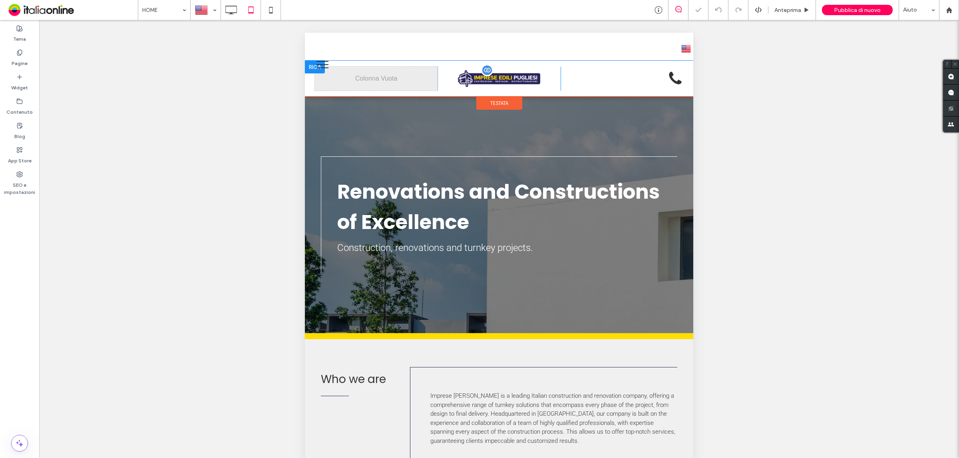
click at [505, 80] on img at bounding box center [499, 78] width 82 height 17
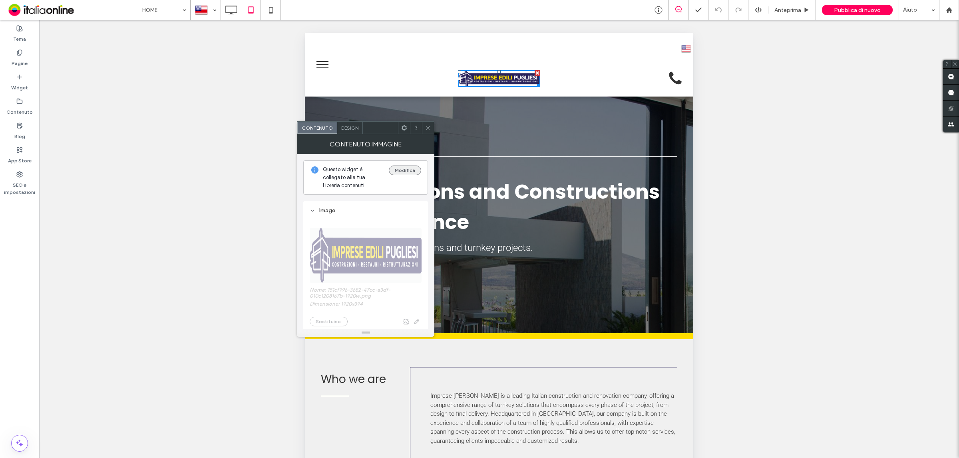
click at [412, 171] on button "Modifica" at bounding box center [405, 171] width 32 height 10
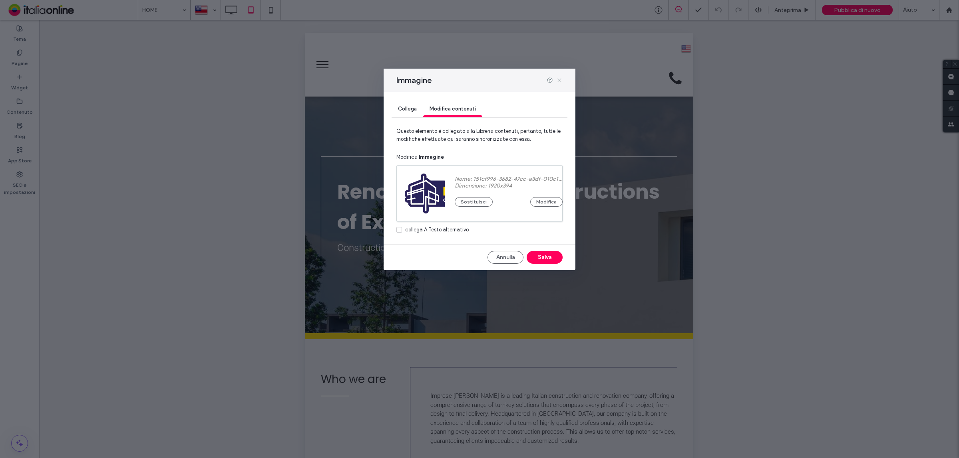
click at [560, 81] on use at bounding box center [559, 81] width 4 height 4
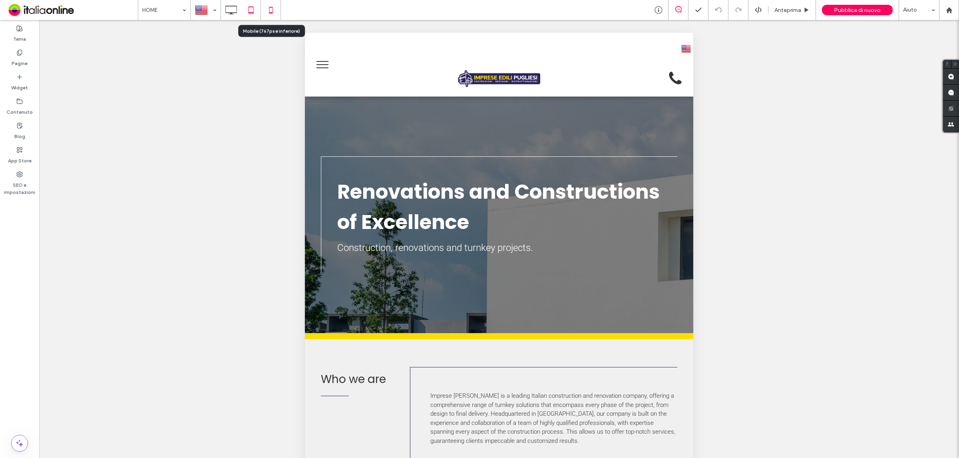
click at [274, 13] on icon at bounding box center [271, 10] width 16 height 16
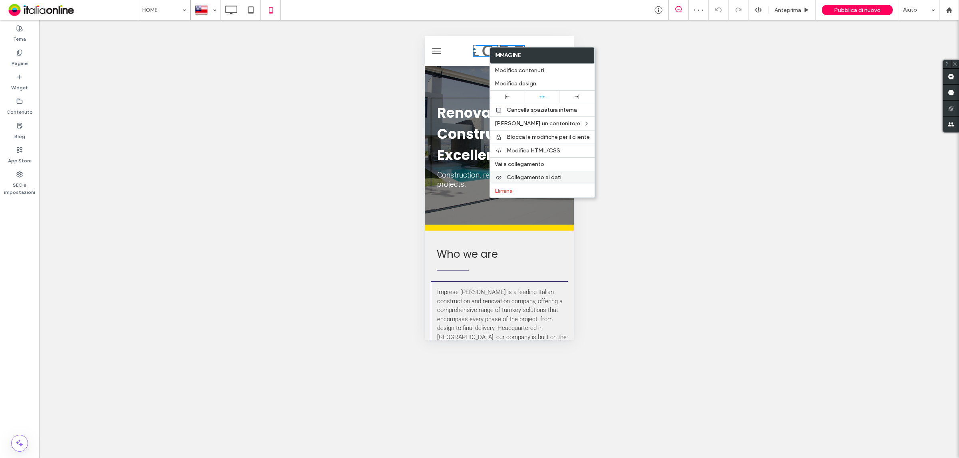
click at [530, 179] on span "Collegamento ai dati" at bounding box center [533, 177] width 55 height 7
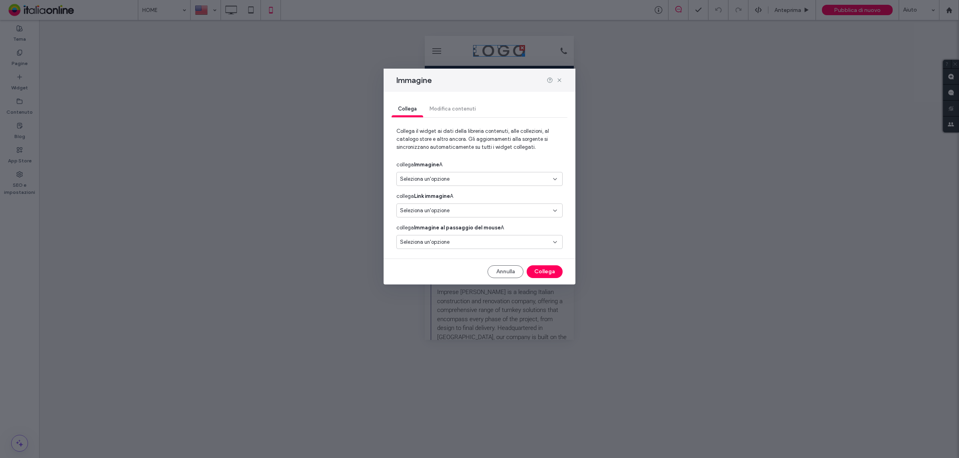
click at [546, 179] on div "Seleziona un'opzione" at bounding box center [474, 179] width 149 height 8
click at [478, 202] on div "Logo aziendale" at bounding box center [479, 207] width 165 height 14
click at [539, 212] on div "Seleziona un'opzione" at bounding box center [474, 211] width 149 height 8
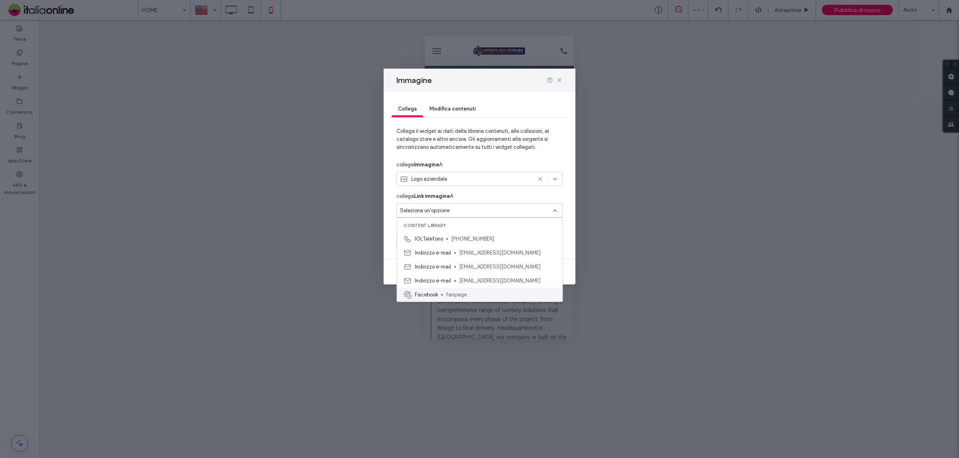
scroll to position [28, 0]
click at [572, 197] on div "Collega Modifica contenuti Collega il widget ai dati della libreria contenuti, …" at bounding box center [479, 188] width 192 height 193
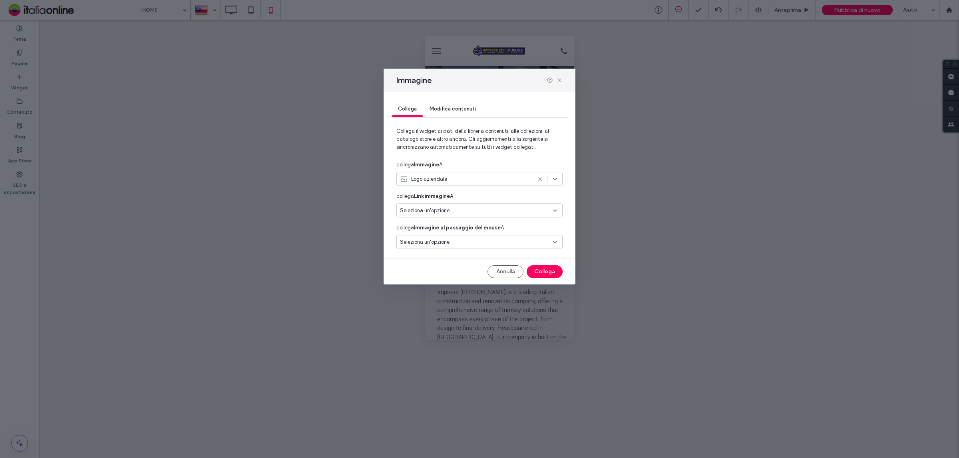
click at [548, 265] on div "Collega Modifica contenuti Collega il widget ai dati della libreria contenuti, …" at bounding box center [479, 188] width 192 height 193
click at [549, 270] on button "Collega" at bounding box center [544, 272] width 36 height 13
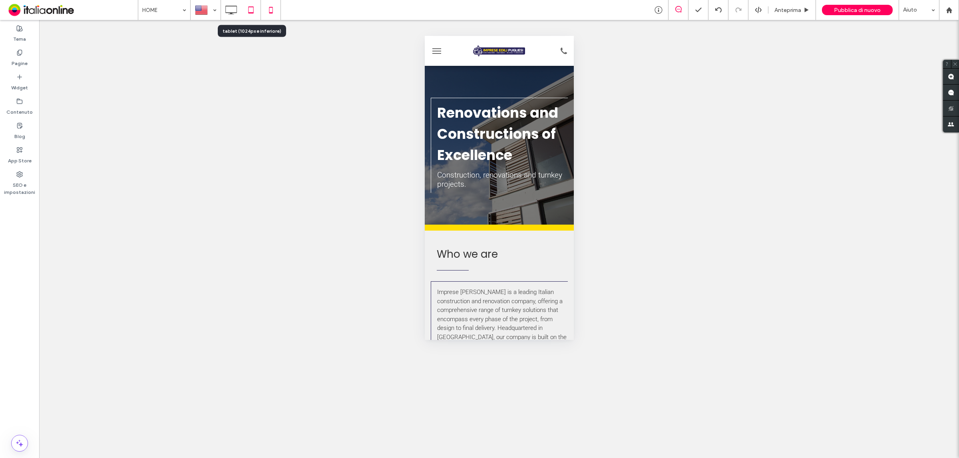
click at [255, 7] on icon at bounding box center [251, 10] width 16 height 16
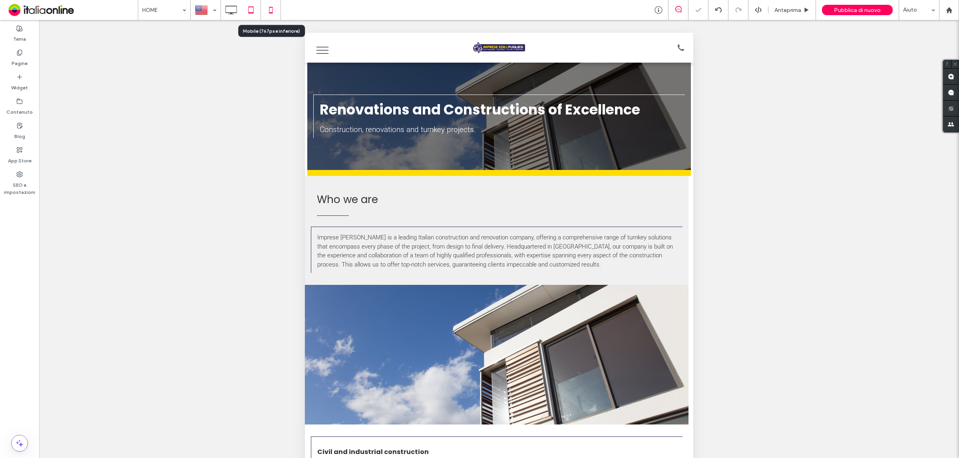
click at [270, 11] on icon at bounding box center [271, 10] width 16 height 16
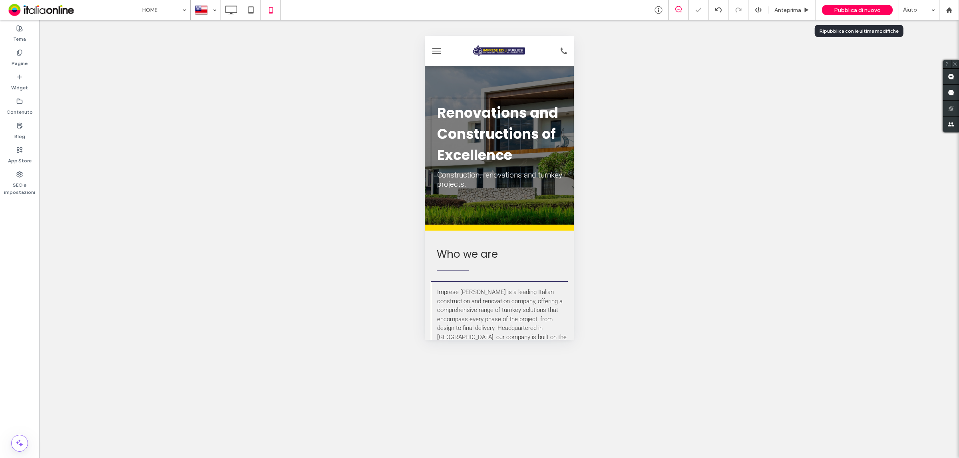
scroll to position [0, 0]
click at [857, 8] on span "Pubblica di nuovo" at bounding box center [857, 10] width 47 height 7
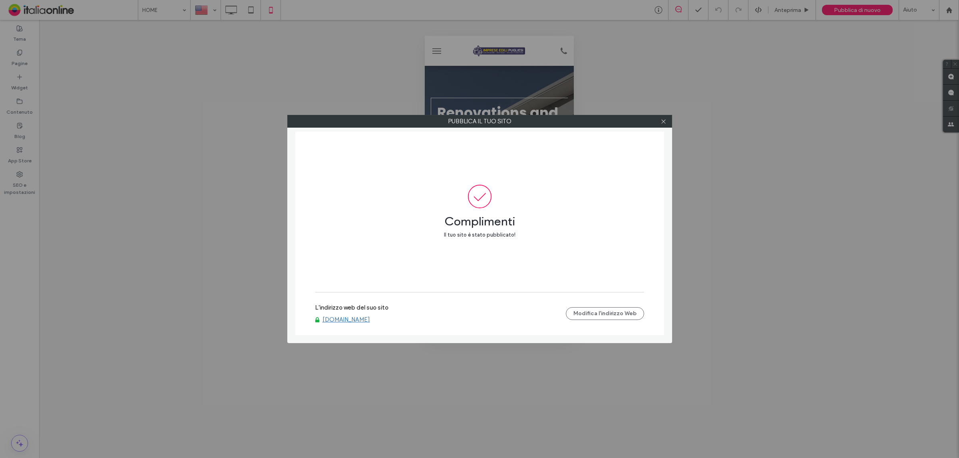
click at [370, 322] on link "www.impreseedilipugliesi.com" at bounding box center [346, 319] width 48 height 7
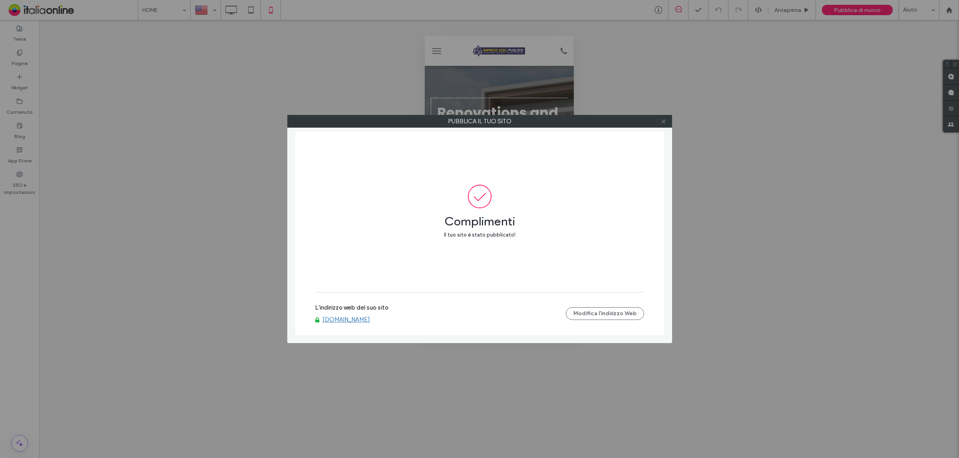
click at [664, 120] on icon at bounding box center [663, 122] width 6 height 6
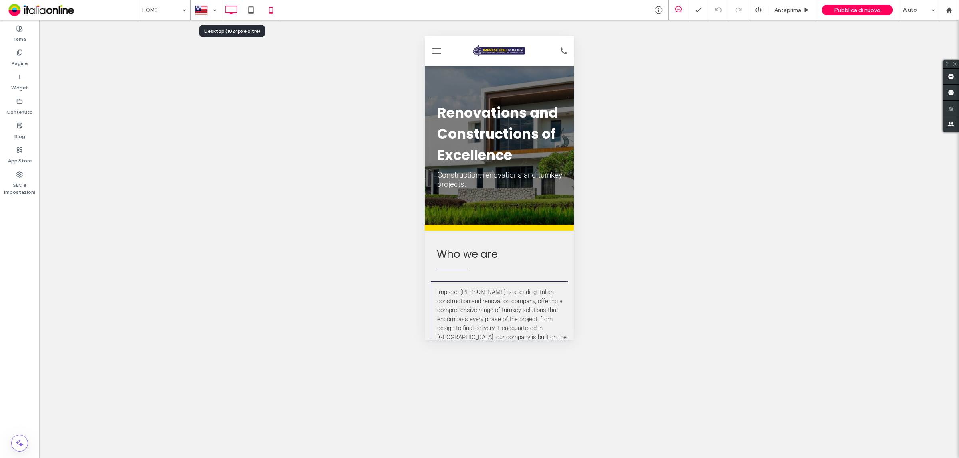
click at [235, 10] on icon at bounding box center [231, 10] width 16 height 16
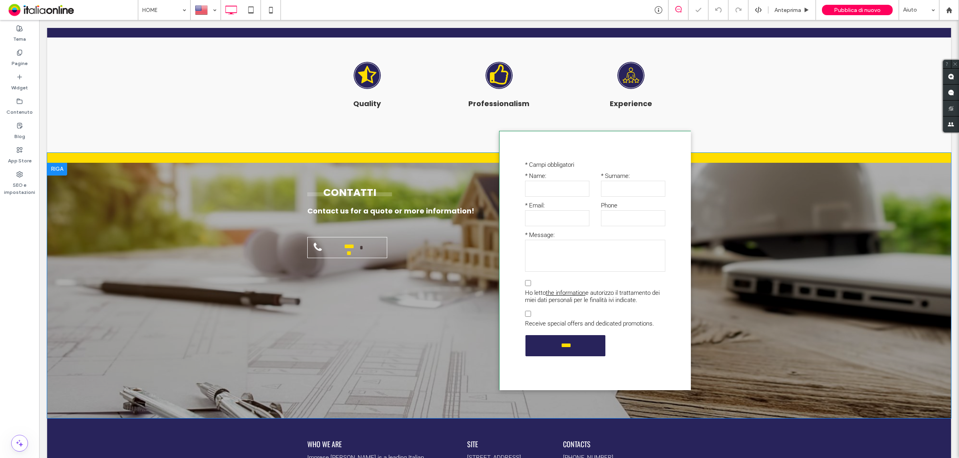
scroll to position [1348, 0]
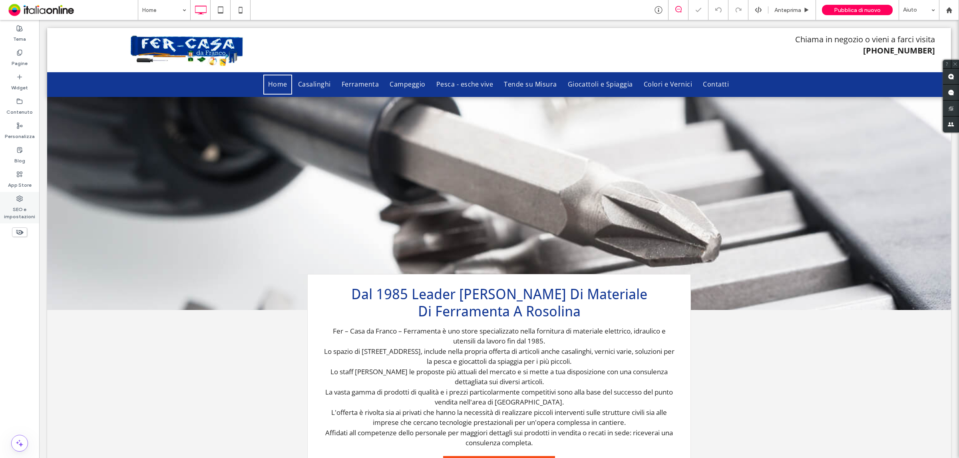
click at [19, 206] on label "SEO e impostazioni" at bounding box center [19, 211] width 39 height 18
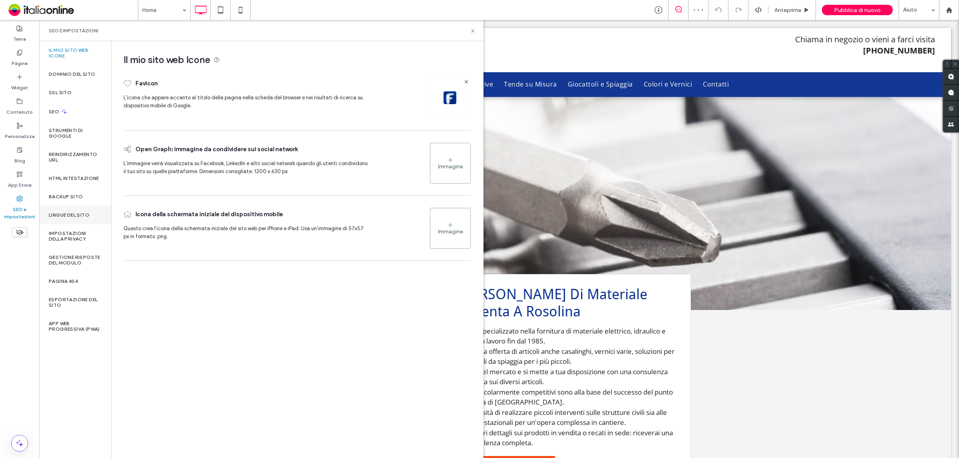
click at [77, 214] on label "Lingue del sito" at bounding box center [69, 215] width 41 height 6
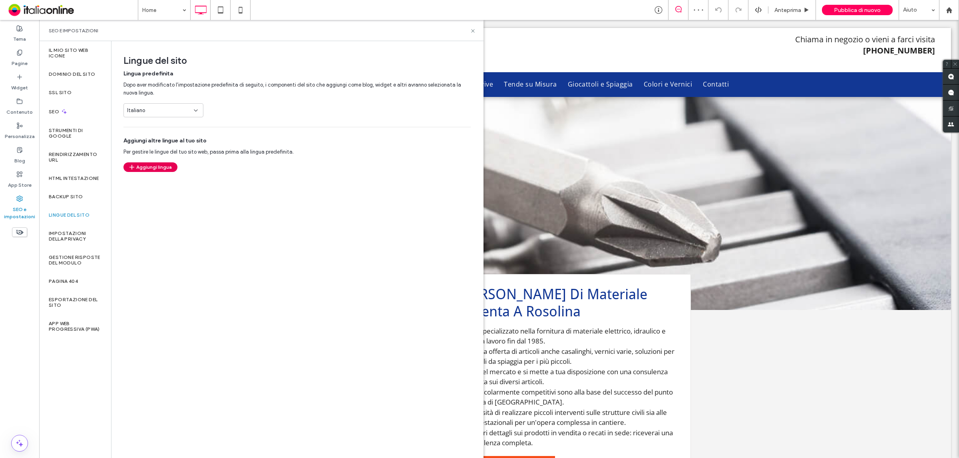
click at [163, 166] on button "Aggiungi lingua" at bounding box center [150, 168] width 54 height 10
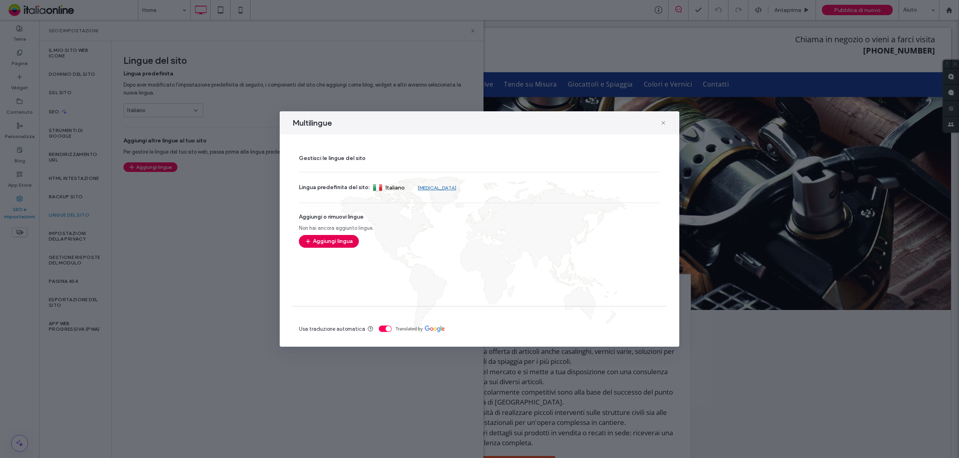
click at [345, 241] on button "Aggiungi lingua" at bounding box center [329, 241] width 60 height 13
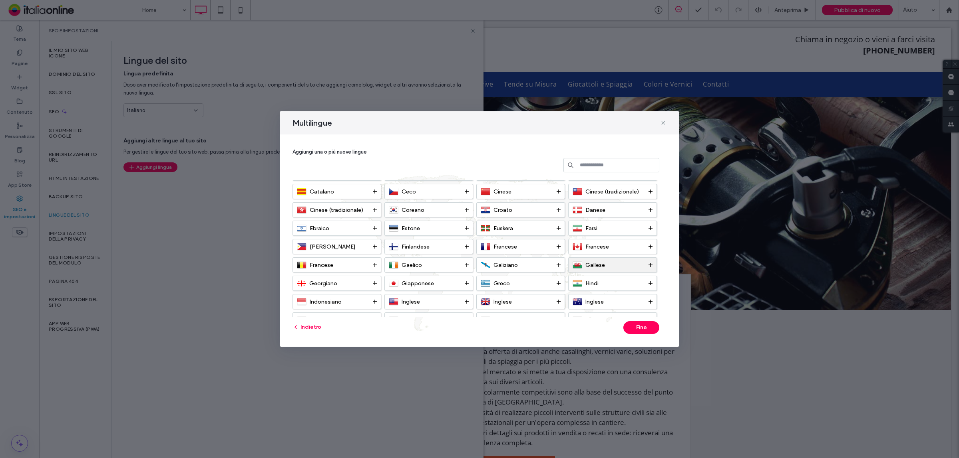
scroll to position [50, 0]
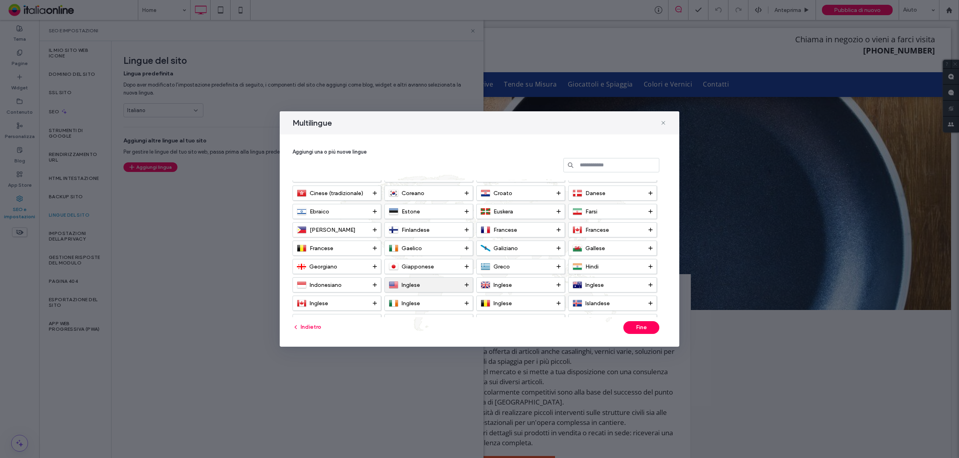
click at [418, 283] on span "Inglese" at bounding box center [410, 285] width 18 height 7
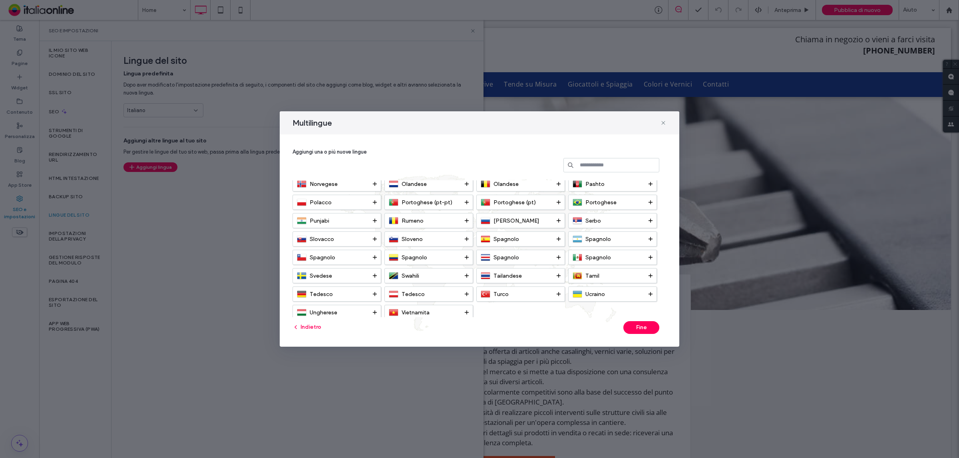
scroll to position [231, 0]
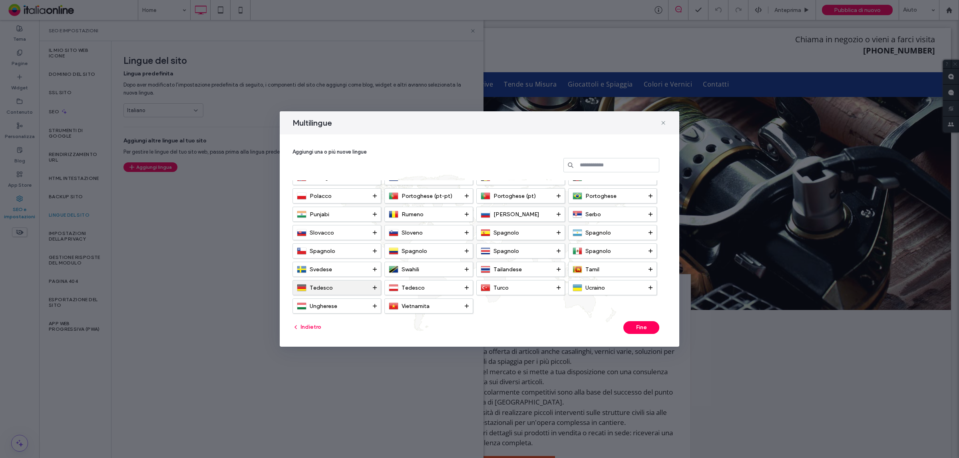
click at [335, 286] on div "Tedesco" at bounding box center [335, 288] width 76 height 10
click at [639, 329] on button "Fine" at bounding box center [641, 328] width 36 height 13
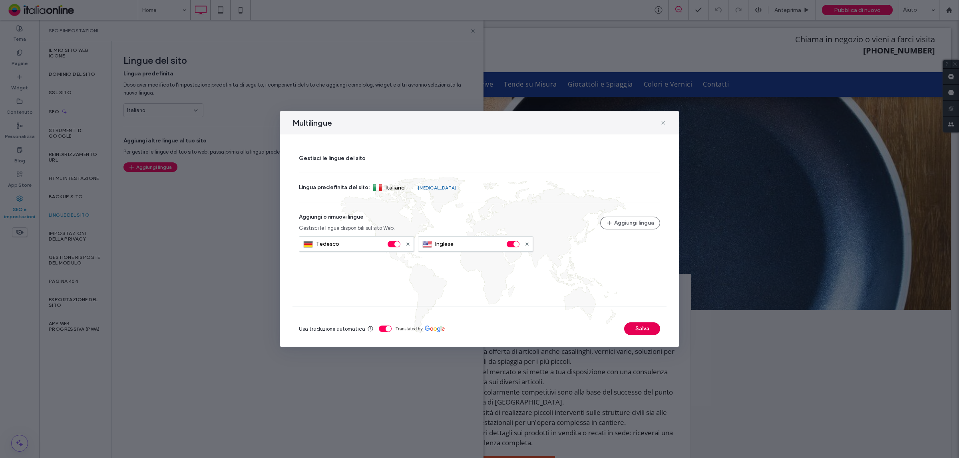
click at [637, 331] on button "Salva" at bounding box center [642, 329] width 36 height 13
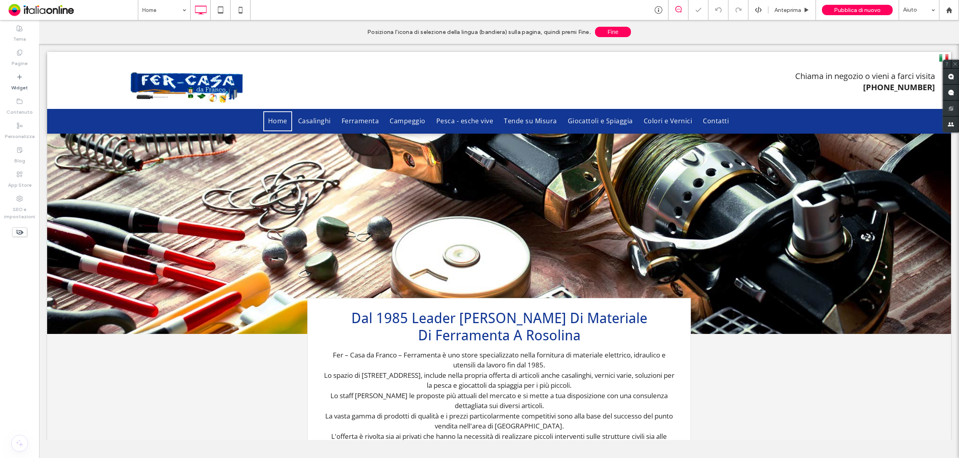
scroll to position [0, 0]
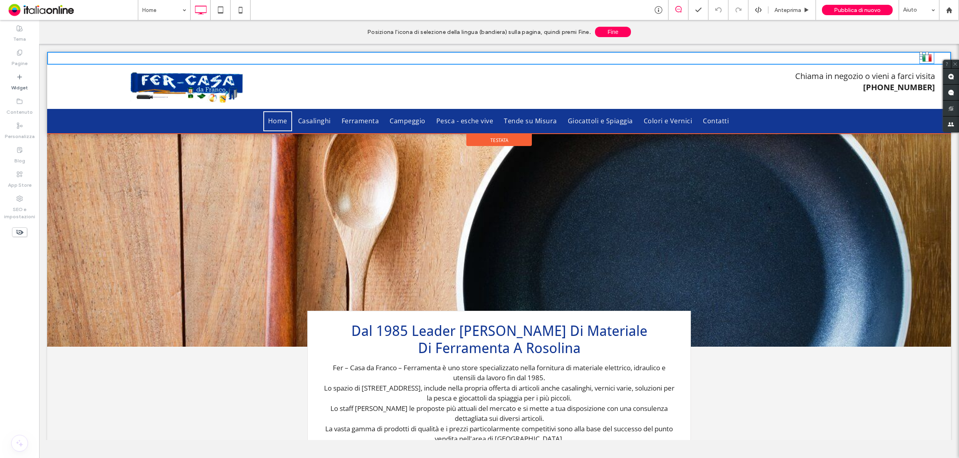
drag, startPoint x: 929, startPoint y: 57, endPoint x: 955, endPoint y: 104, distance: 53.3
click at [920, 57] on div at bounding box center [920, 57] width 3 height 3
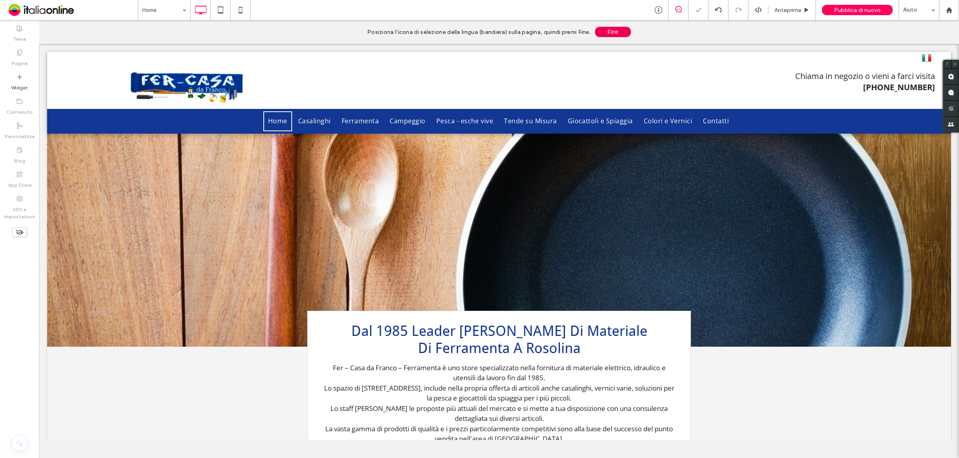
click at [621, 27] on button "Fine" at bounding box center [613, 32] width 36 height 10
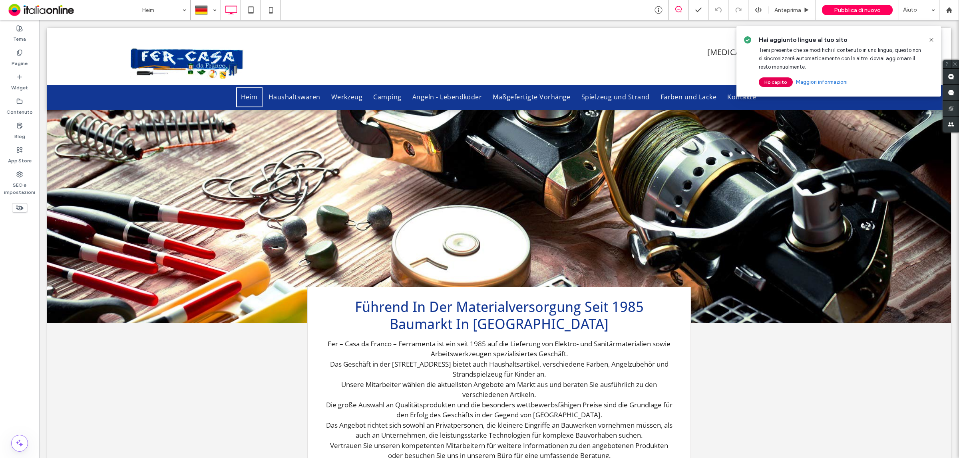
click at [777, 83] on button "Ho capito" at bounding box center [775, 82] width 34 height 10
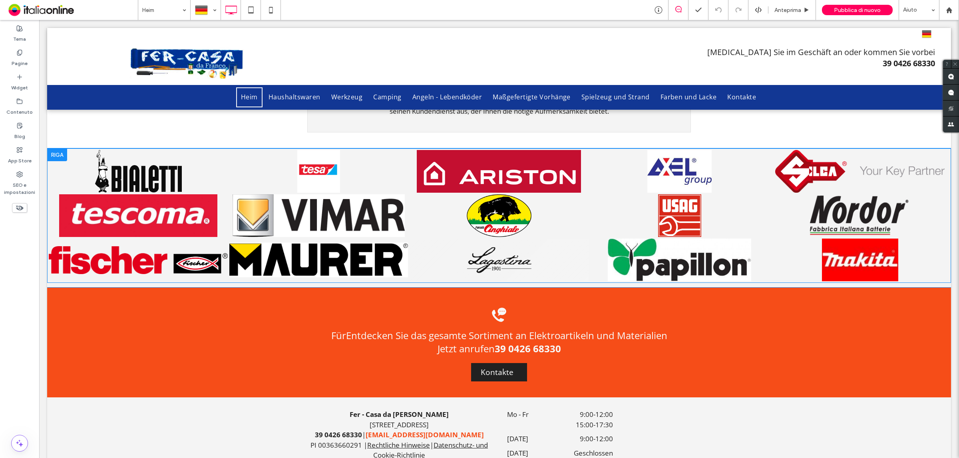
scroll to position [1120, 0]
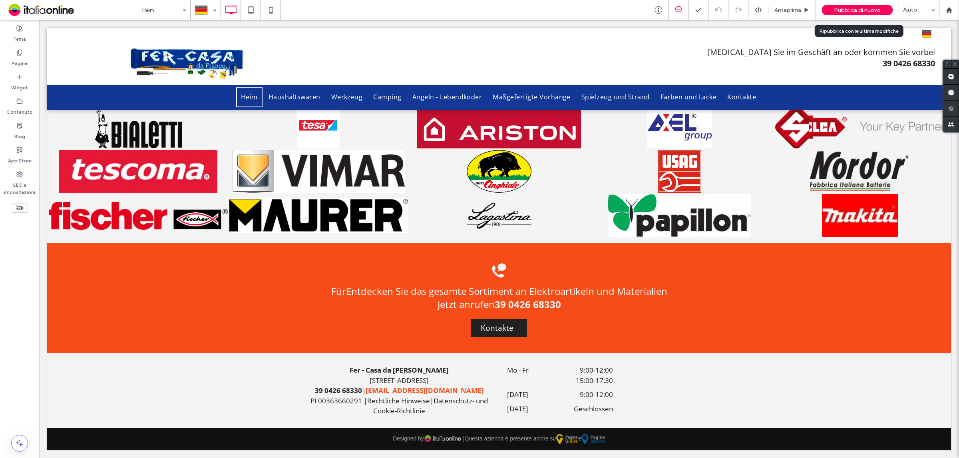
click at [866, 7] on span "Pubblica di nuovo" at bounding box center [857, 10] width 47 height 7
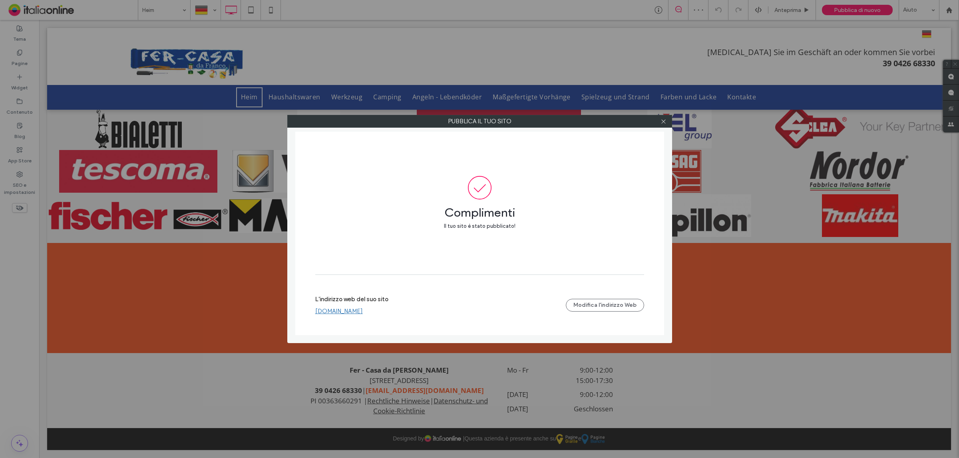
click at [325, 308] on link "[DOMAIN_NAME]" at bounding box center [339, 311] width 48 height 7
click at [666, 122] on div at bounding box center [663, 121] width 12 height 12
click at [663, 120] on icon at bounding box center [663, 122] width 6 height 6
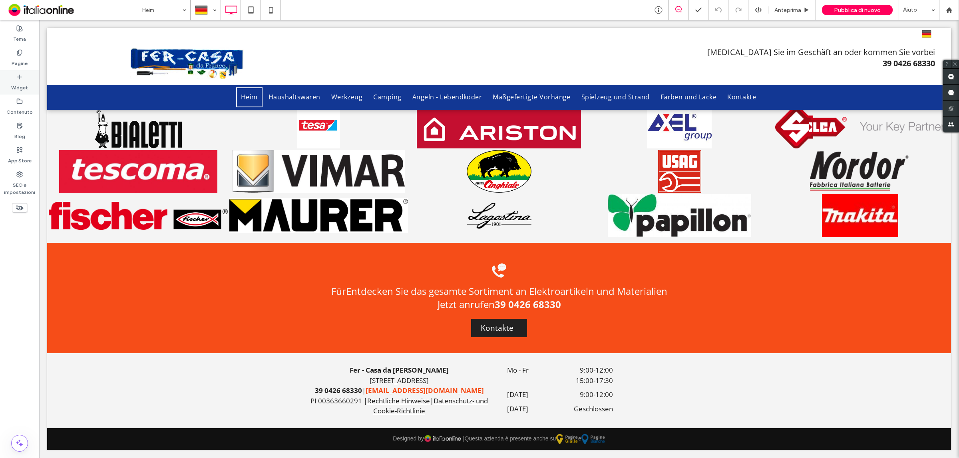
click at [16, 80] on label "Widget" at bounding box center [19, 85] width 17 height 11
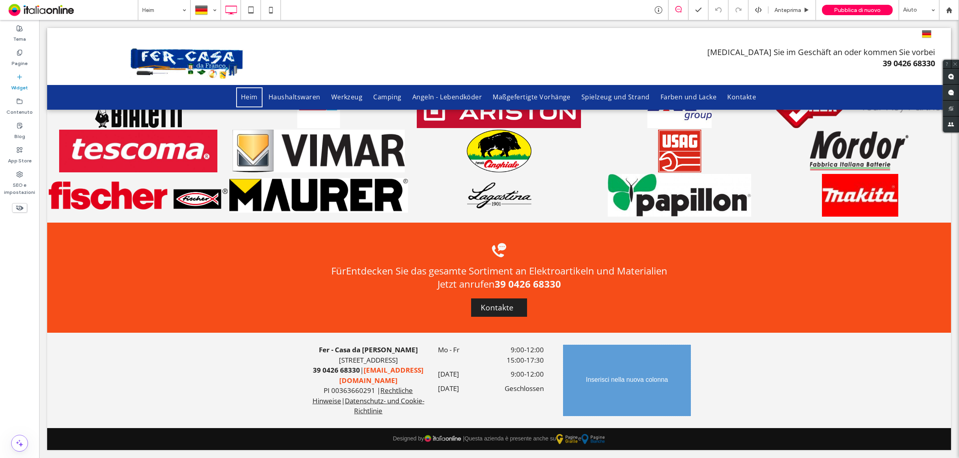
scroll to position [1130, 0]
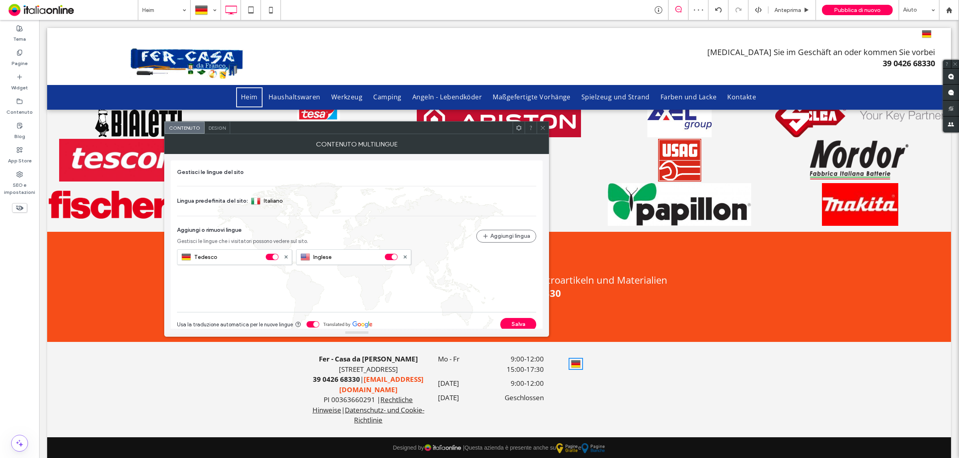
click at [221, 131] on div "Design" at bounding box center [217, 128] width 26 height 12
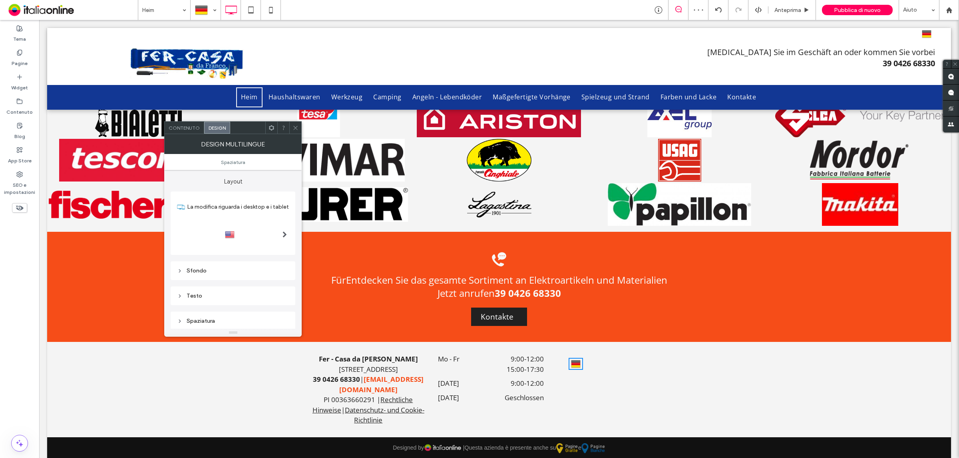
click at [241, 230] on div at bounding box center [233, 234] width 112 height 13
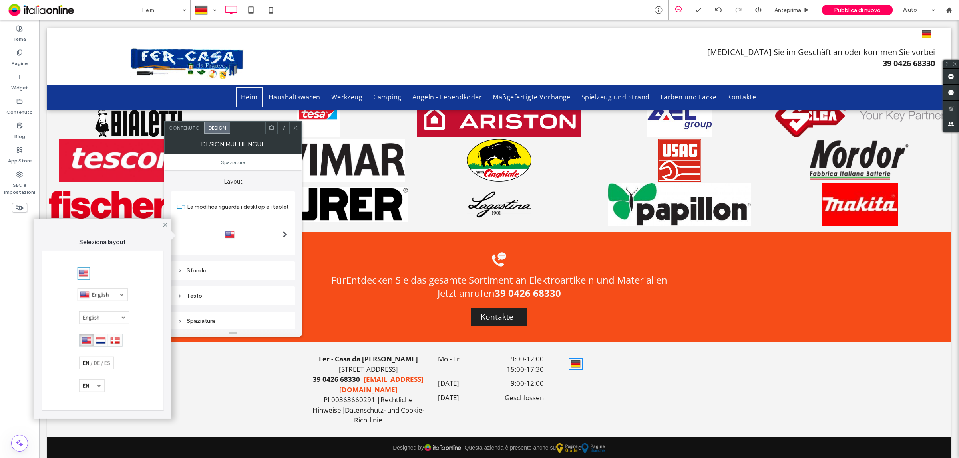
click at [97, 334] on div at bounding box center [101, 340] width 44 height 13
click at [296, 130] on icon at bounding box center [295, 128] width 6 height 6
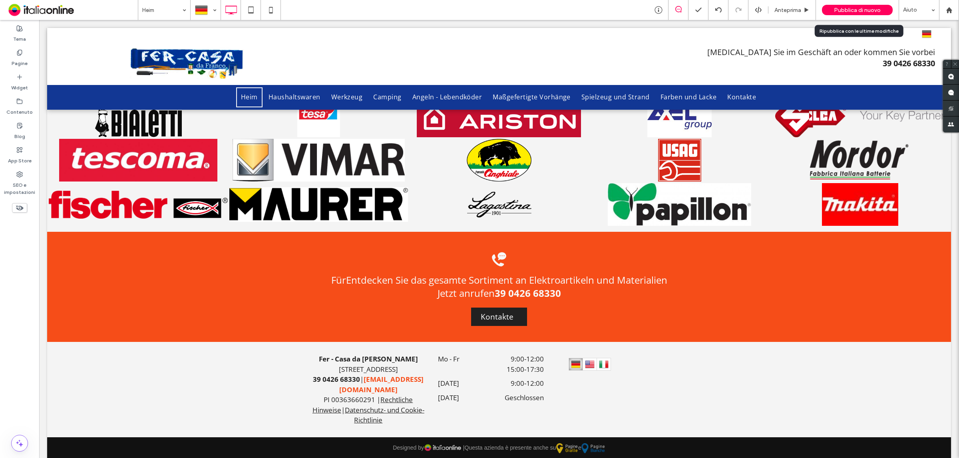
click at [863, 11] on span "Pubblica di nuovo" at bounding box center [857, 10] width 47 height 7
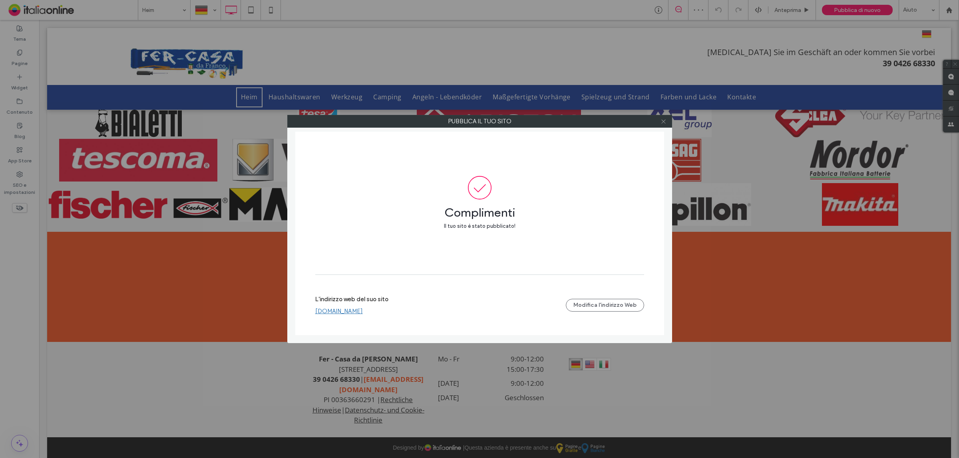
click at [664, 123] on use at bounding box center [663, 121] width 4 height 4
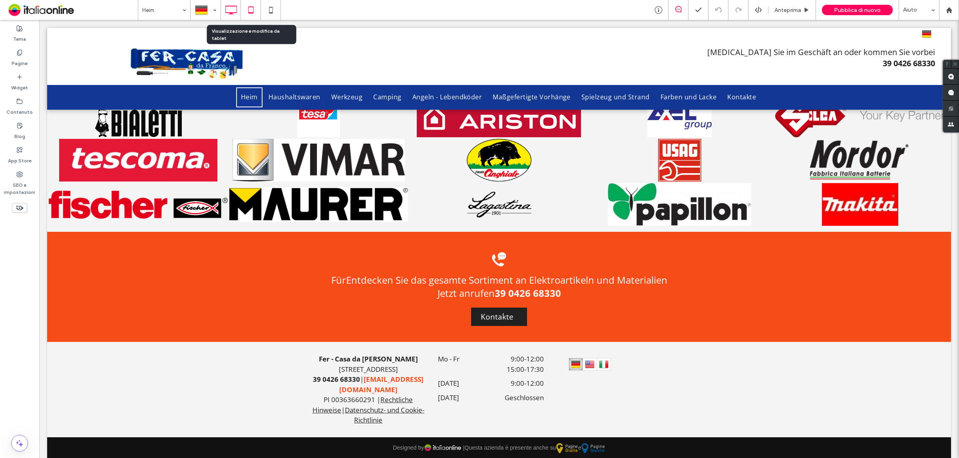
click at [248, 11] on icon at bounding box center [251, 10] width 16 height 16
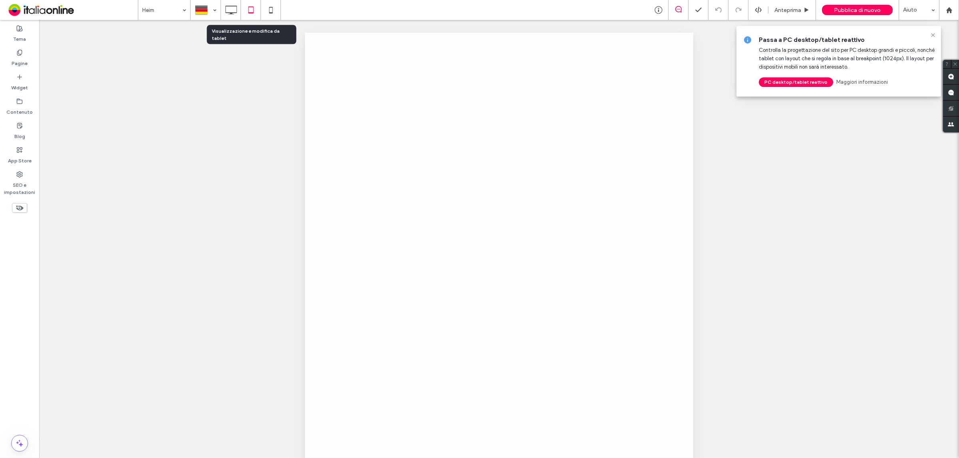
scroll to position [0, 0]
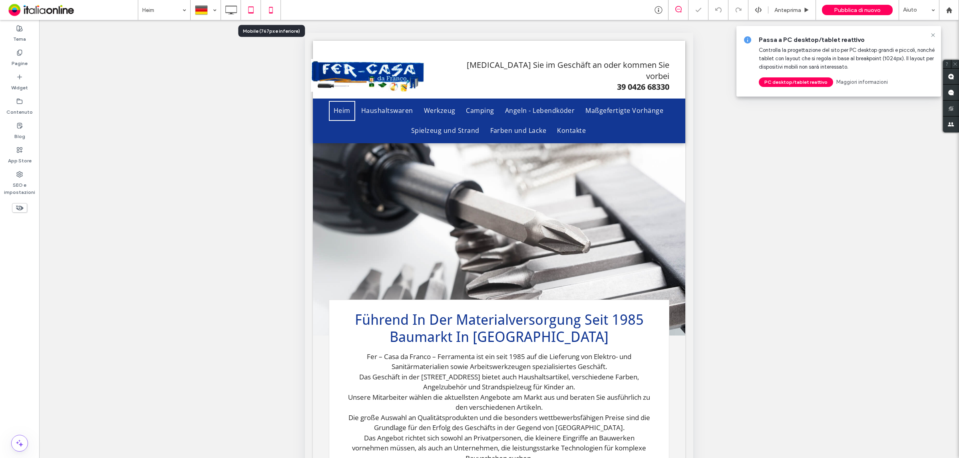
click at [269, 12] on use at bounding box center [271, 10] width 4 height 6
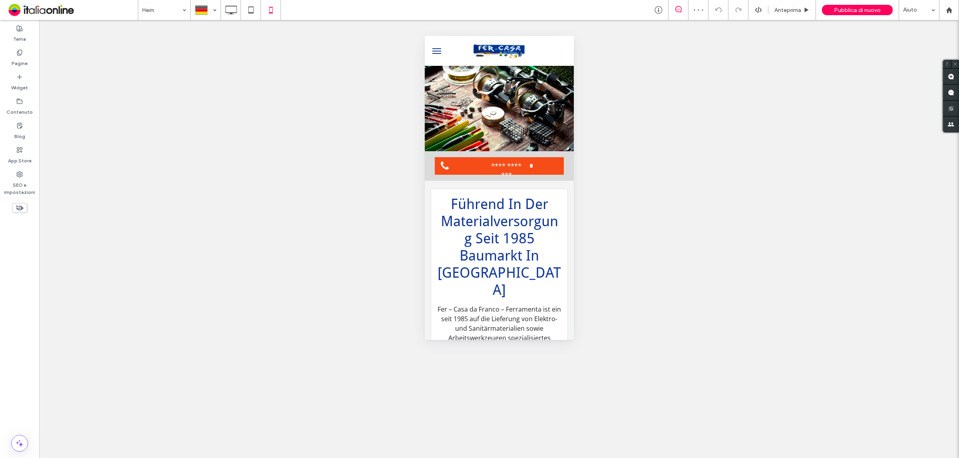
click at [439, 50] on button "menu" at bounding box center [436, 51] width 16 height 16
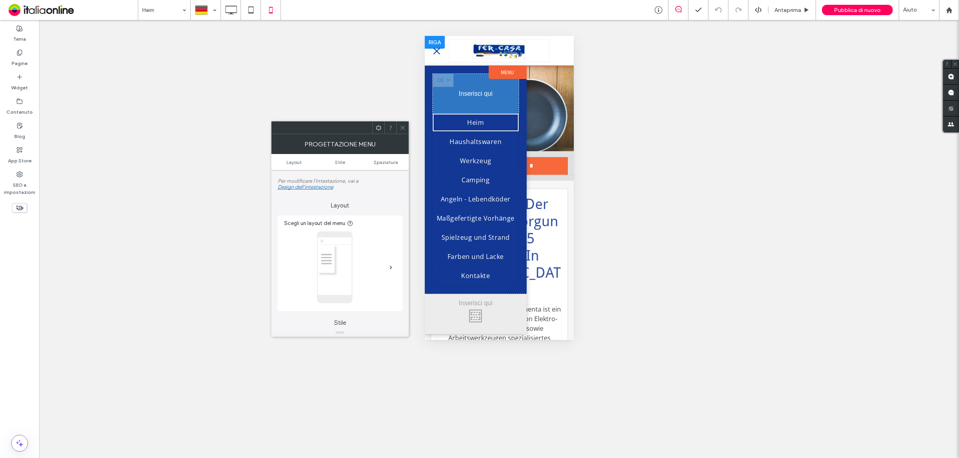
drag, startPoint x: 447, startPoint y: 81, endPoint x: 967, endPoint y: 85, distance: 520.0
drag, startPoint x: 444, startPoint y: 80, endPoint x: 504, endPoint y: 51, distance: 66.6
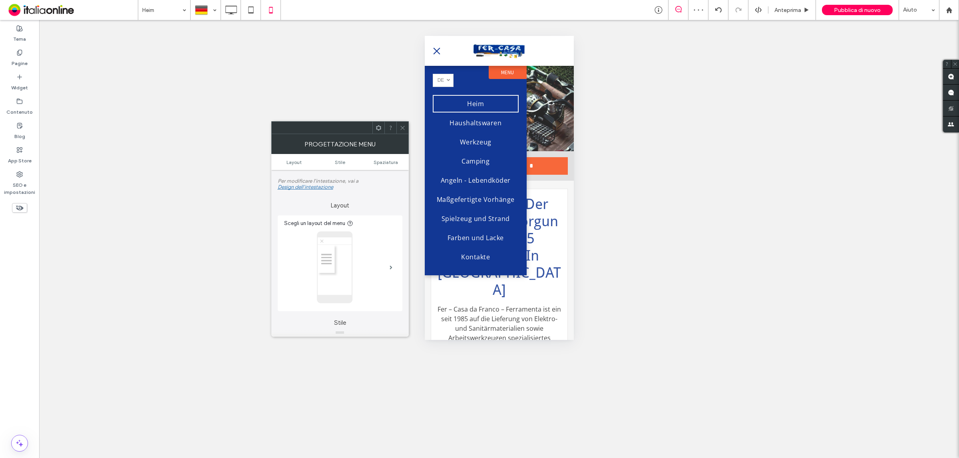
click at [437, 53] on span "menu" at bounding box center [436, 51] width 7 height 7
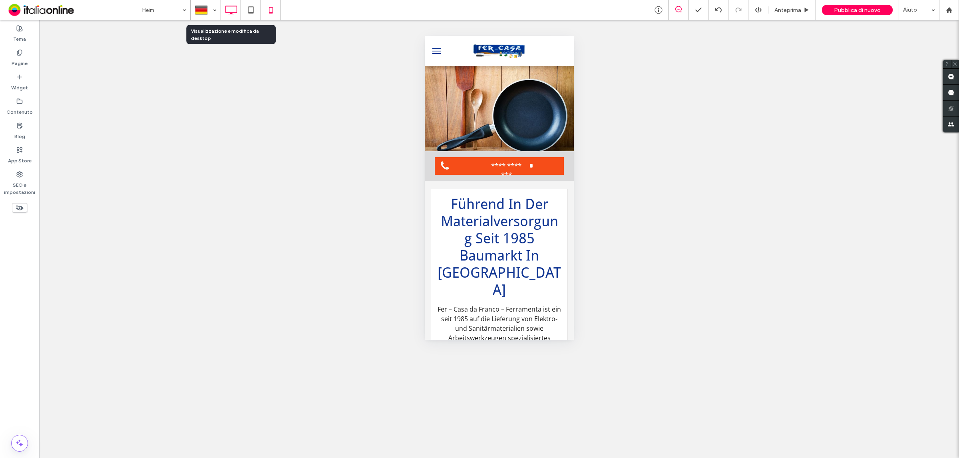
click at [231, 8] on icon at bounding box center [231, 10] width 16 height 16
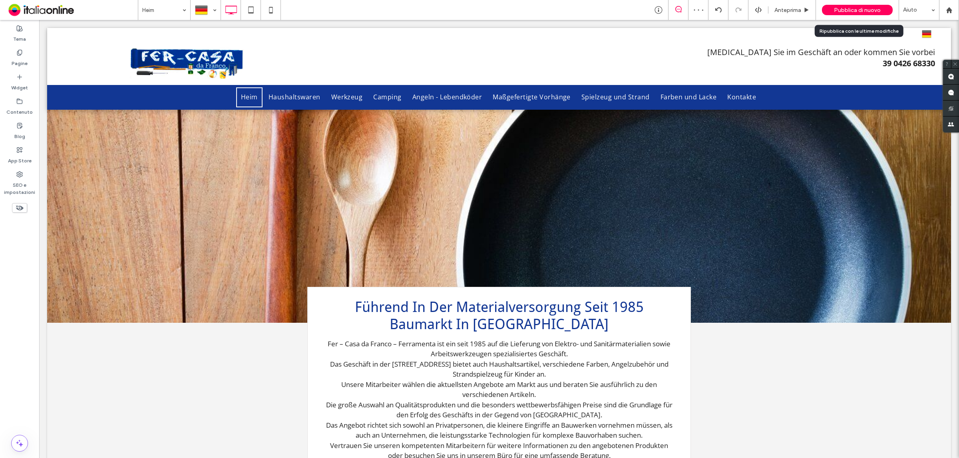
click at [853, 8] on span "Pubblica di nuovo" at bounding box center [857, 10] width 47 height 7
